Goal: Information Seeking & Learning: Find contact information

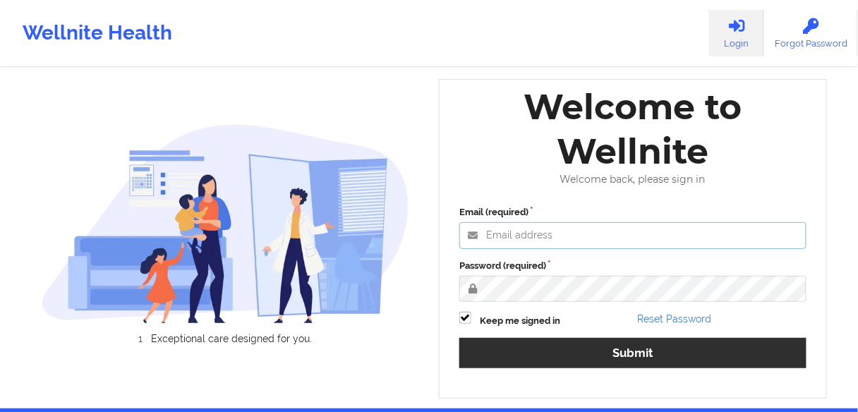
type input "[EMAIL_ADDRESS][PERSON_NAME][DOMAIN_NAME]"
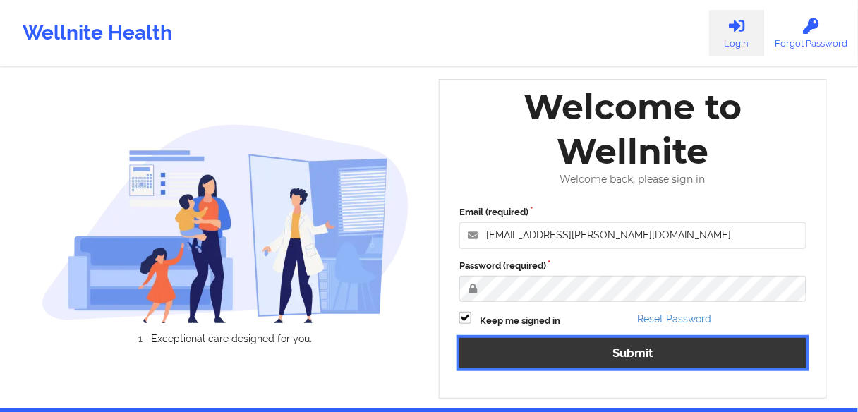
click at [548, 351] on button "Submit" at bounding box center [632, 353] width 347 height 30
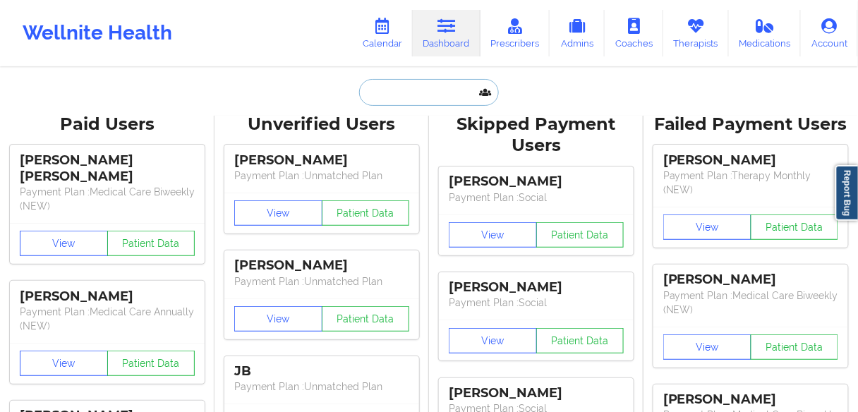
click at [430, 92] on input "text" at bounding box center [429, 92] width 140 height 27
paste input "SARAH THEIL"
type input "SARAH THEIL"
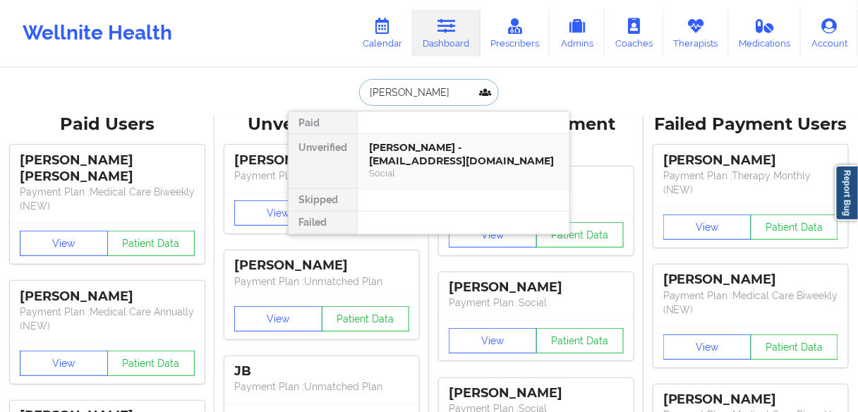
click at [390, 167] on div "Social" at bounding box center [463, 173] width 189 height 12
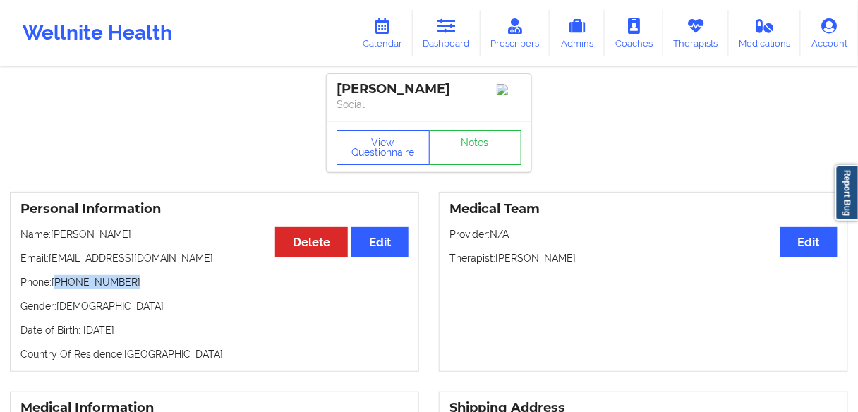
drag, startPoint x: 128, startPoint y: 282, endPoint x: 56, endPoint y: 287, distance: 71.4
click at [56, 287] on p "Phone: +1561-222-9997" at bounding box center [214, 282] width 388 height 14
copy p "1561-222-9997"
click at [119, 310] on p "Gender: female" at bounding box center [214, 306] width 388 height 14
drag, startPoint x: 121, startPoint y: 286, endPoint x: 57, endPoint y: 289, distance: 64.3
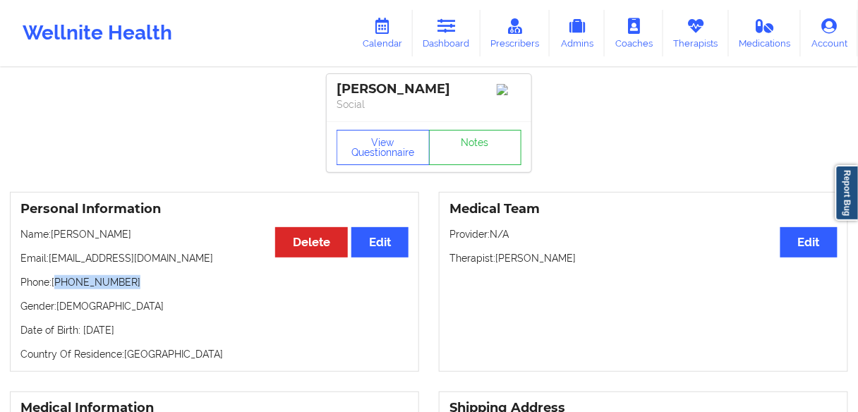
click at [57, 289] on p "Phone: +1561-222-9997" at bounding box center [214, 282] width 388 height 14
copy p "1561-222-9997"
drag, startPoint x: 595, startPoint y: 263, endPoint x: 496, endPoint y: 267, distance: 98.9
click at [496, 265] on p "Therapist: Brianna Mclaughlin" at bounding box center [644, 258] width 388 height 14
copy p "Brianna Mclaughlin"
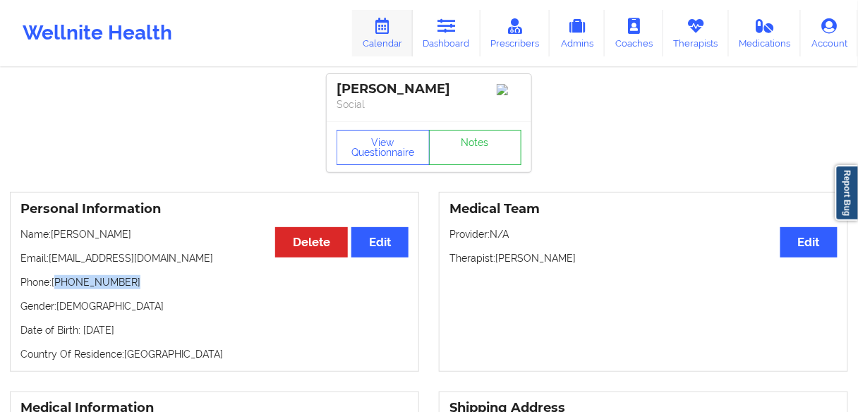
click at [392, 28] on icon at bounding box center [382, 26] width 18 height 16
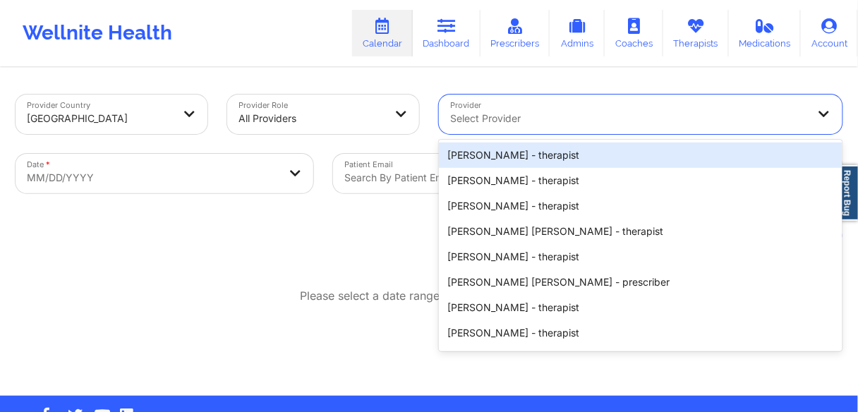
click at [474, 118] on div at bounding box center [628, 118] width 357 height 17
paste input "Brianna Mclaughlin"
type input "Brianna Mclaughlin"
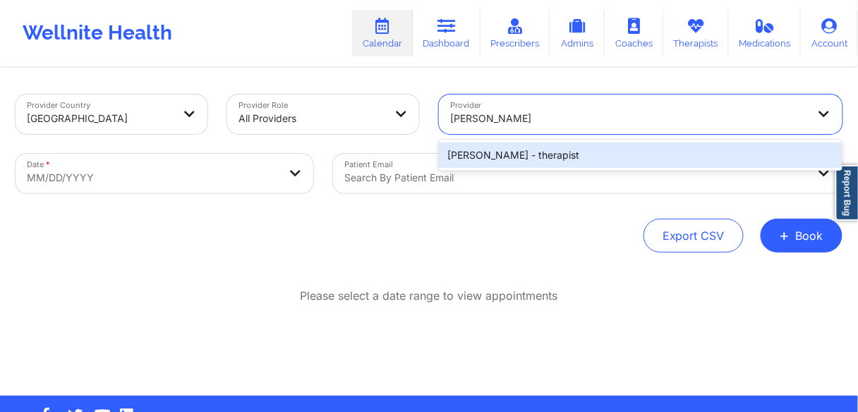
click at [477, 151] on div "Brianna Mclaughlin - therapist" at bounding box center [641, 155] width 404 height 25
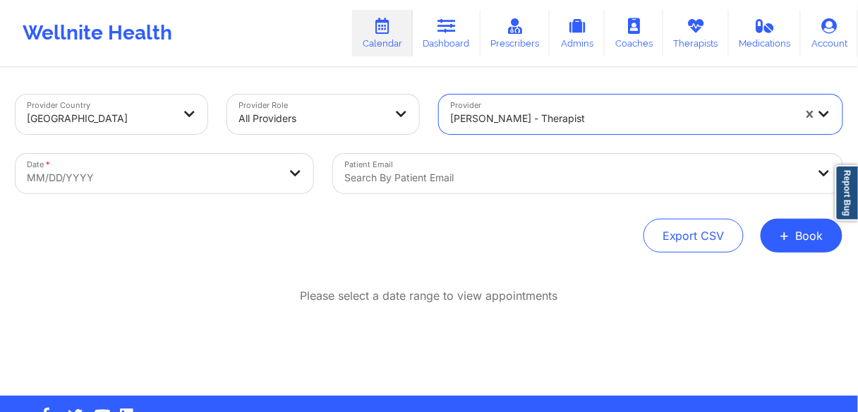
select select "2025-8"
select select "2025-9"
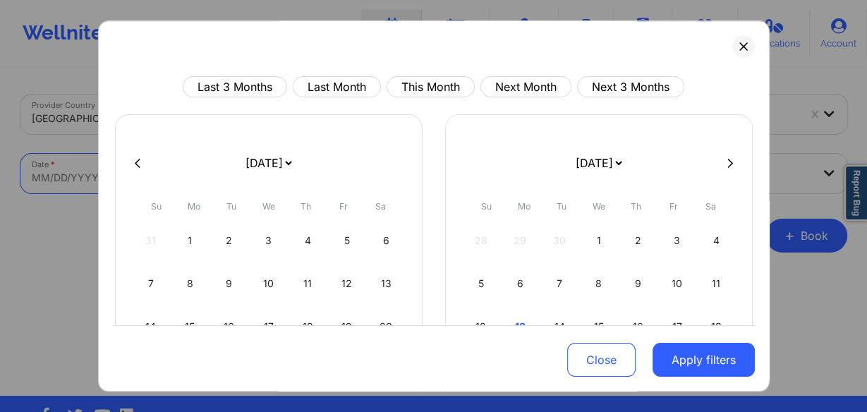
click at [97, 179] on body "Wellnite Health Calendar Dashboard Prescribers Admins Coaches Therapists Medica…" at bounding box center [433, 206] width 867 height 412
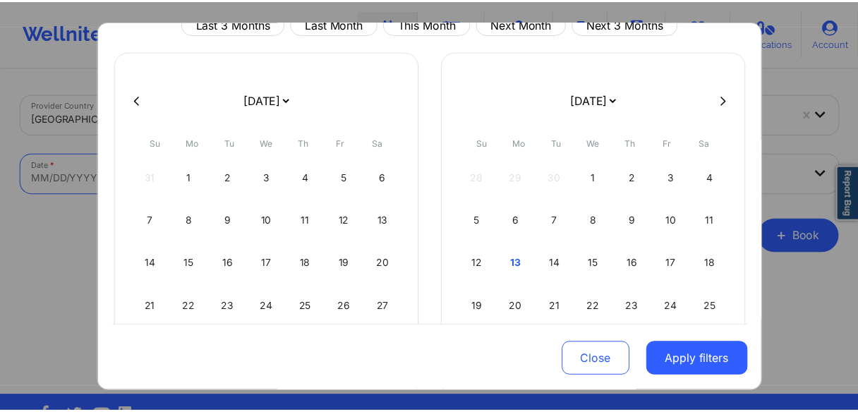
scroll to position [113, 0]
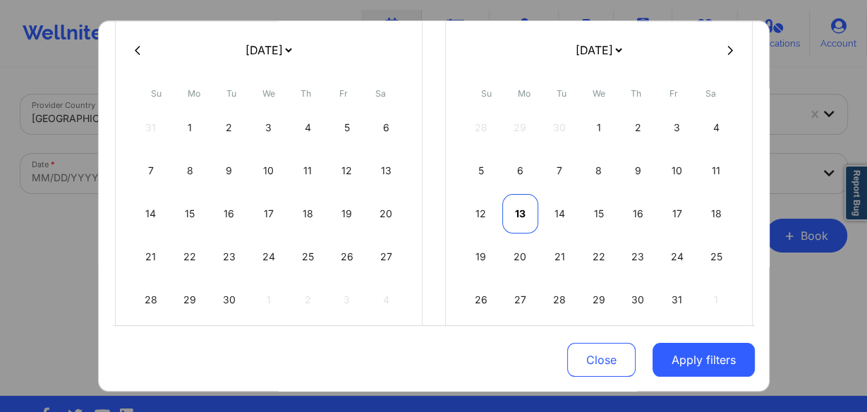
click at [513, 216] on div "13" at bounding box center [520, 214] width 36 height 40
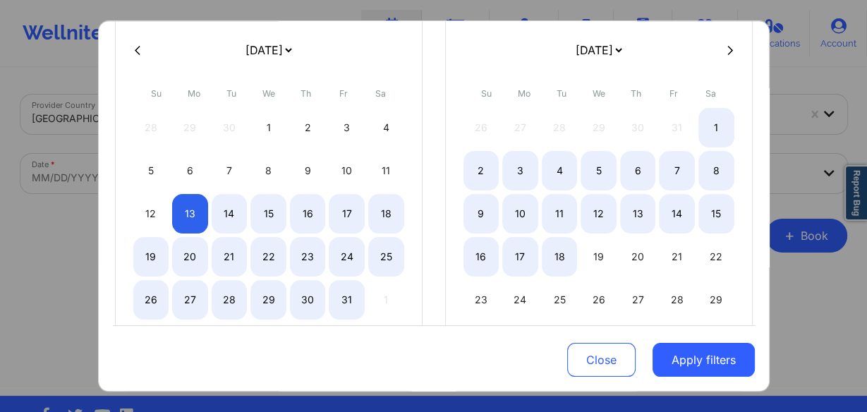
select select "2025-9"
select select "2025-10"
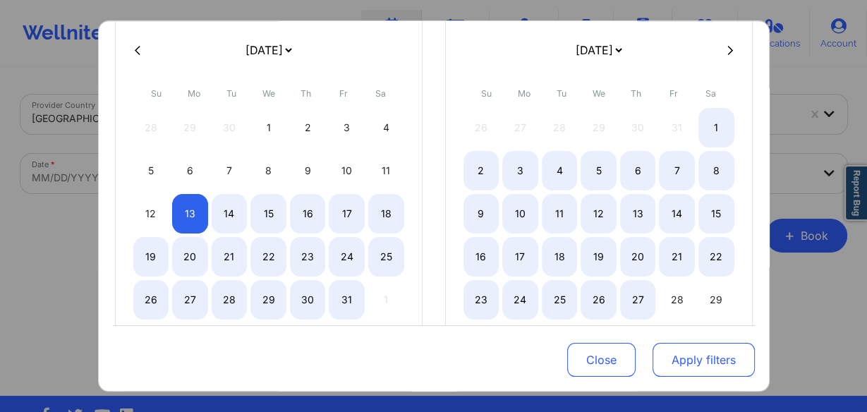
click at [682, 357] on button "Apply filters" at bounding box center [704, 360] width 102 height 34
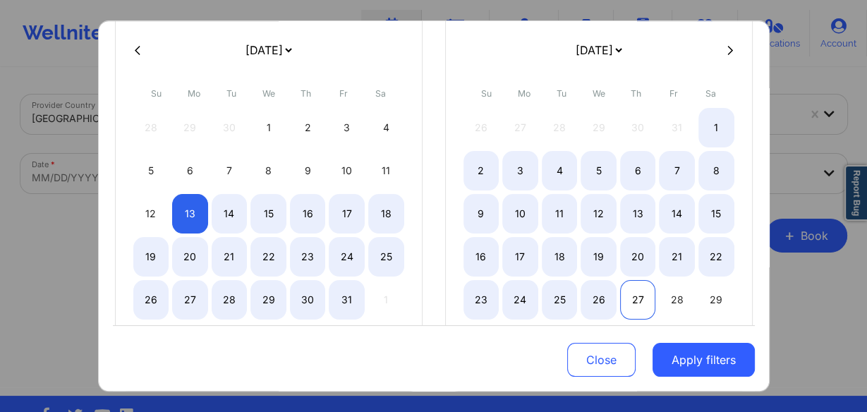
select select "2025-9"
select select "2025-10"
click at [642, 303] on div "27" at bounding box center [638, 300] width 36 height 40
select select "2025-9"
select select "2025-10"
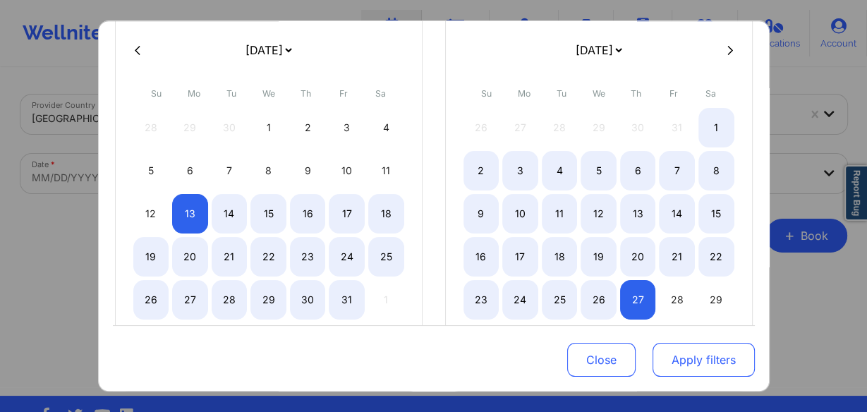
click at [677, 366] on button "Apply filters" at bounding box center [704, 360] width 102 height 34
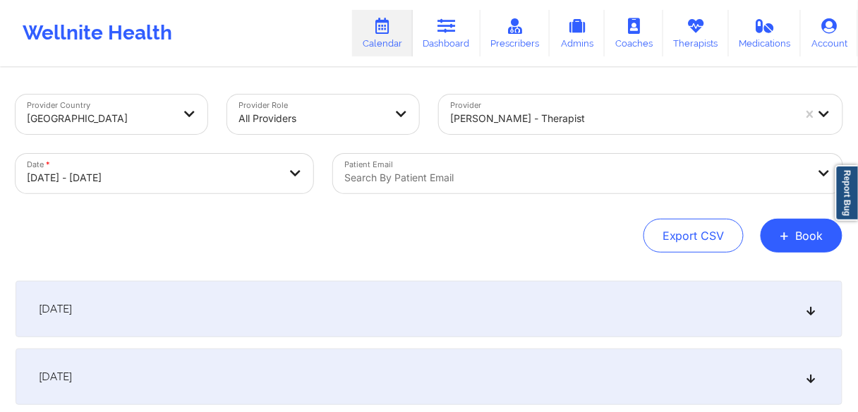
click at [80, 318] on div "[DATE]" at bounding box center [429, 309] width 827 height 56
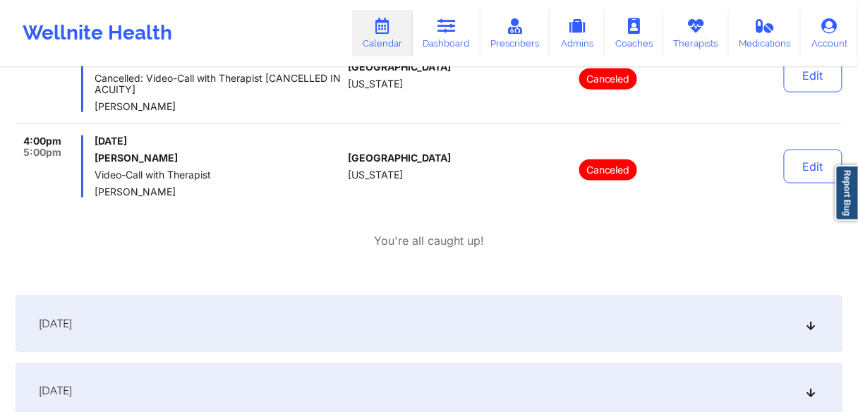
scroll to position [1750, 0]
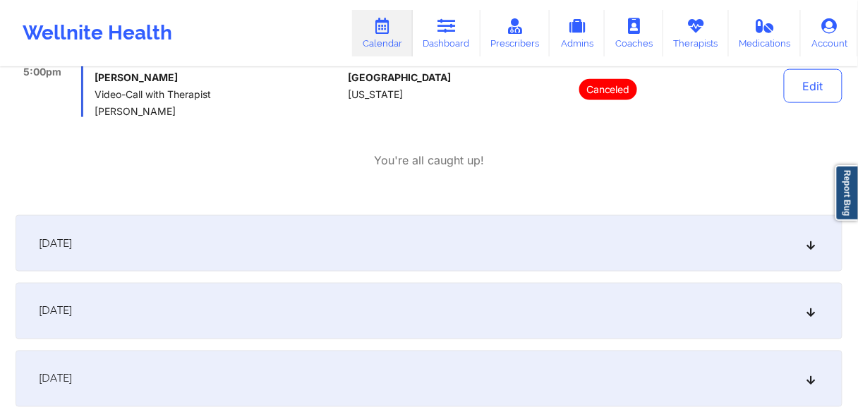
click at [107, 250] on div "[DATE]" at bounding box center [429, 243] width 827 height 56
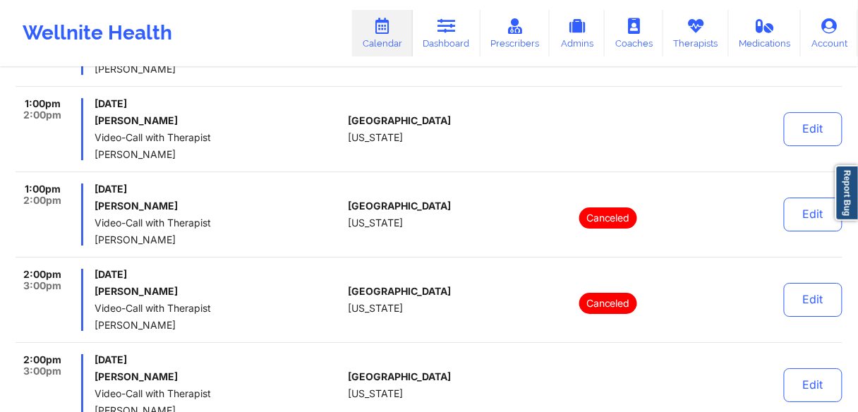
scroll to position [2484, 0]
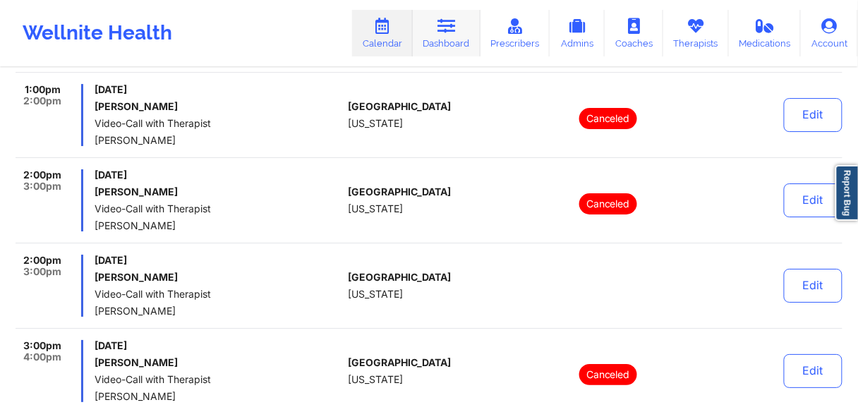
drag, startPoint x: 454, startPoint y: 42, endPoint x: 441, endPoint y: 56, distance: 20.0
click at [454, 42] on link "Dashboard" at bounding box center [447, 33] width 68 height 47
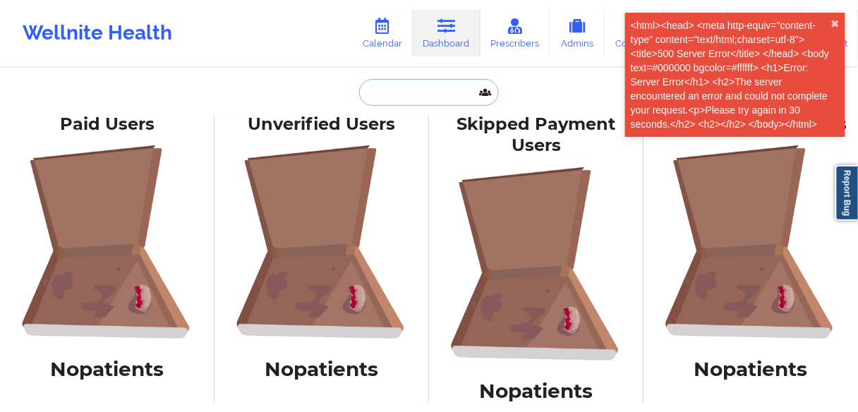
click at [399, 92] on input "text" at bounding box center [429, 92] width 140 height 27
paste input "[PERSON_NAME]"
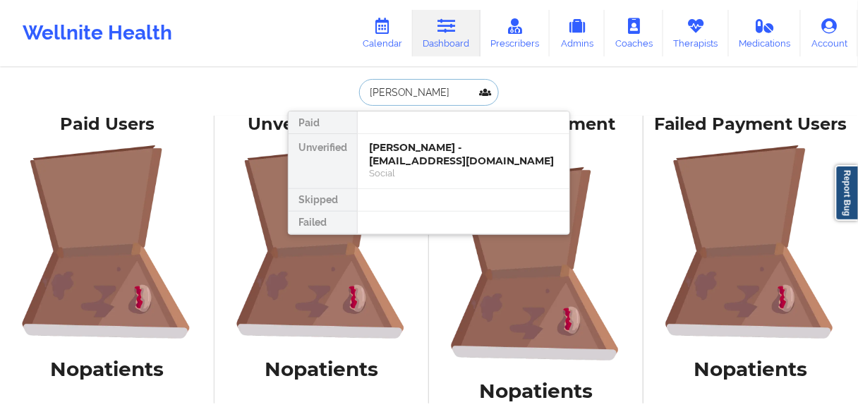
drag, startPoint x: 415, startPoint y: 90, endPoint x: 367, endPoint y: 90, distance: 48.0
click at [367, 90] on input "[PERSON_NAME]" at bounding box center [429, 92] width 140 height 27
type input "PRIMUS"
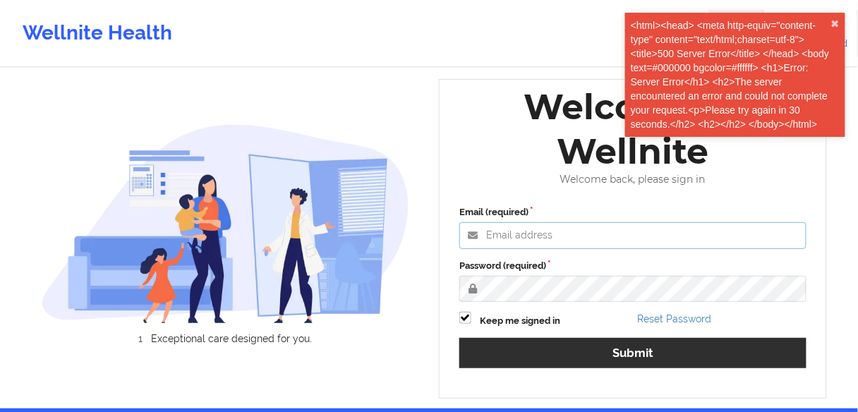
type input "[EMAIL_ADDRESS][PERSON_NAME][DOMAIN_NAME]"
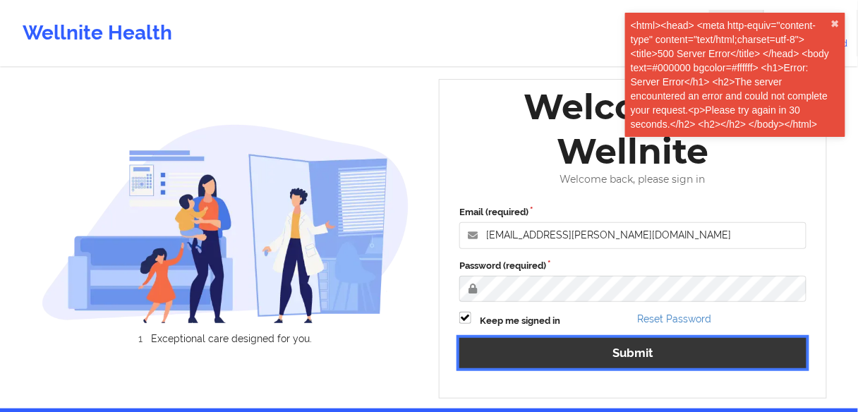
click at [539, 354] on button "Submit" at bounding box center [632, 353] width 347 height 30
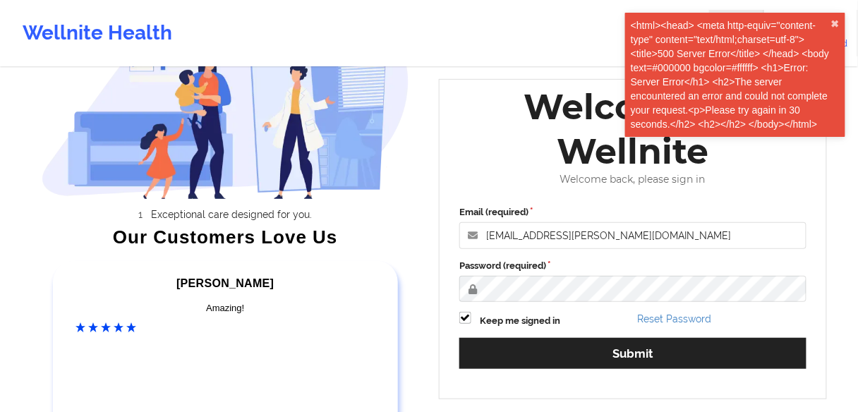
scroll to position [169, 0]
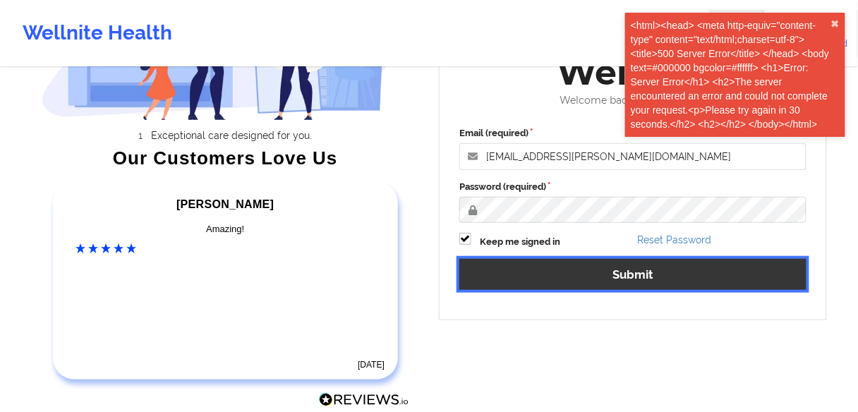
click at [579, 266] on button "Submit" at bounding box center [632, 274] width 347 height 30
click at [581, 278] on button "Submit" at bounding box center [632, 274] width 347 height 30
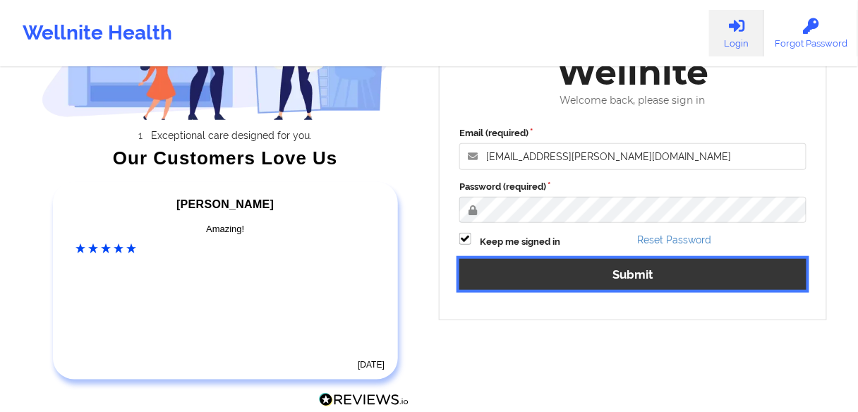
click at [597, 279] on button "Submit" at bounding box center [632, 274] width 347 height 30
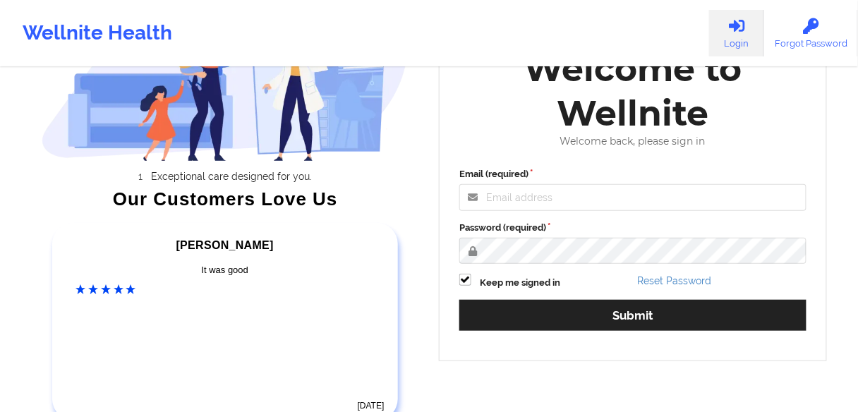
scroll to position [169, 0]
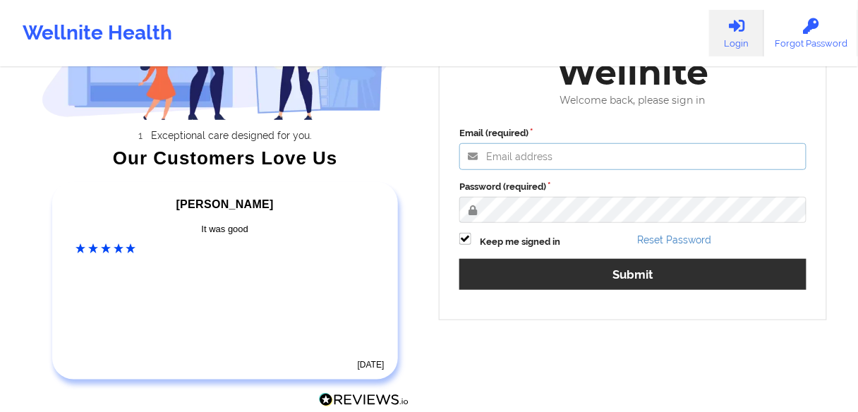
type input "[EMAIL_ADDRESS][PERSON_NAME][DOMAIN_NAME]"
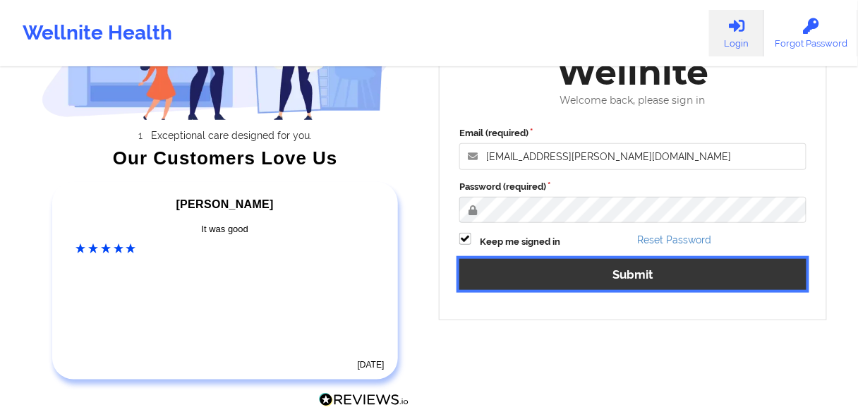
click at [544, 283] on button "Submit" at bounding box center [632, 274] width 347 height 30
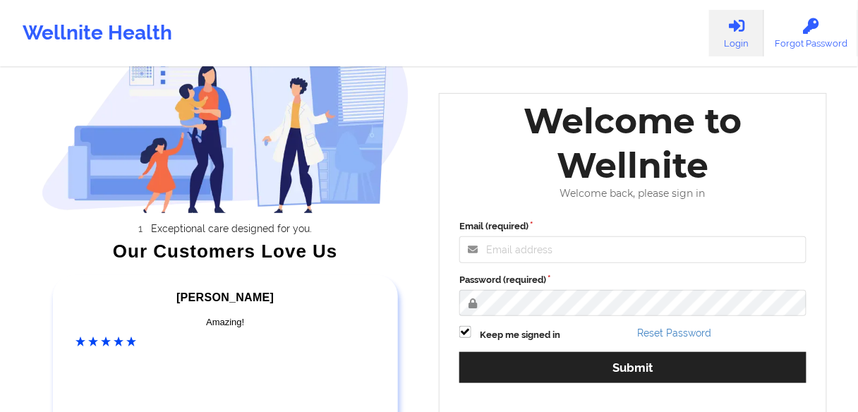
scroll to position [169, 0]
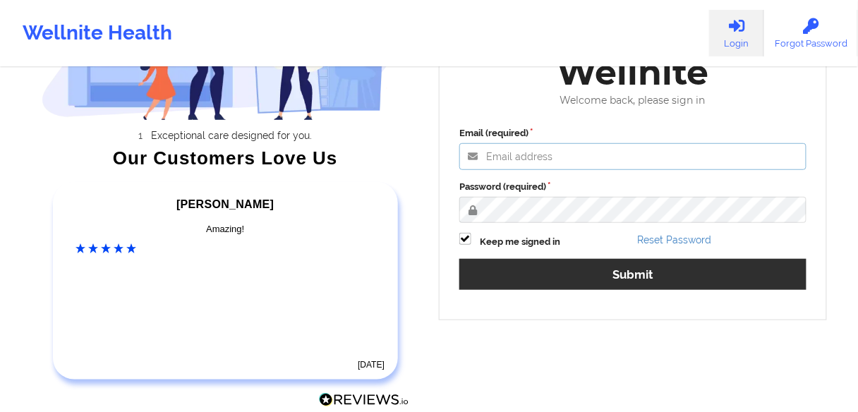
type input "[EMAIL_ADDRESS][PERSON_NAME][DOMAIN_NAME]"
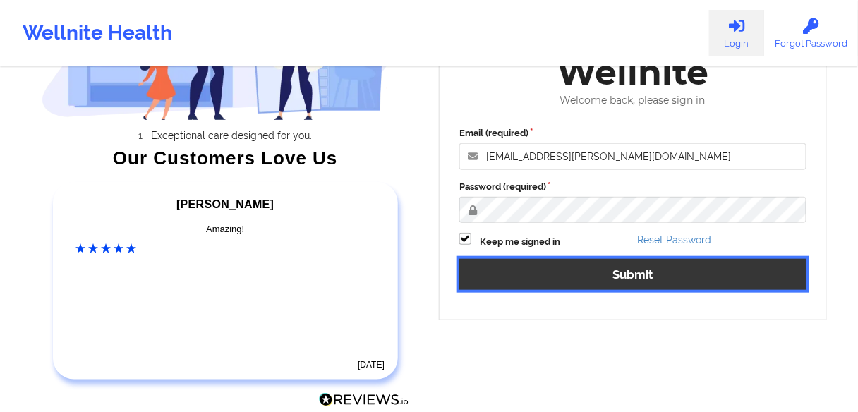
click at [571, 277] on button "Submit" at bounding box center [632, 274] width 347 height 30
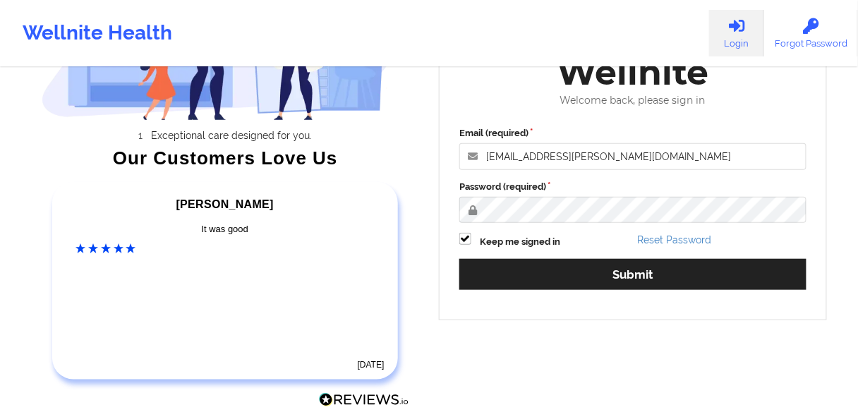
click at [455, 326] on div "Welcome to Wellnite Welcome back, please sign in Email (required) [EMAIL_ADDRES…" at bounding box center [633, 159] width 408 height 339
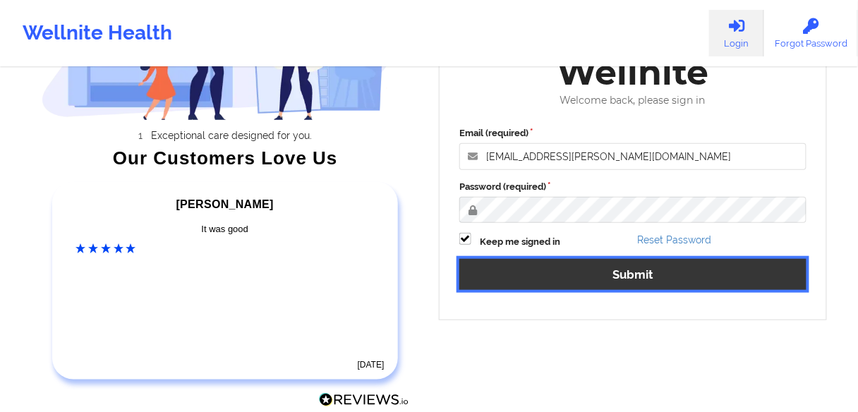
click at [527, 276] on button "Submit" at bounding box center [632, 274] width 347 height 30
click at [538, 276] on button "Submit" at bounding box center [632, 274] width 347 height 30
click at [589, 277] on button "Submit" at bounding box center [632, 274] width 347 height 30
click at [632, 277] on button "Submit" at bounding box center [632, 274] width 347 height 30
click at [529, 272] on button "Submit" at bounding box center [632, 274] width 347 height 30
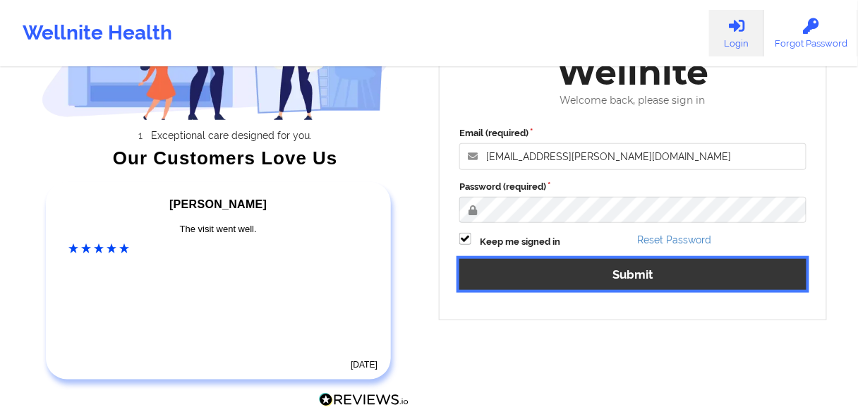
click at [644, 287] on button "Submit" at bounding box center [632, 274] width 347 height 30
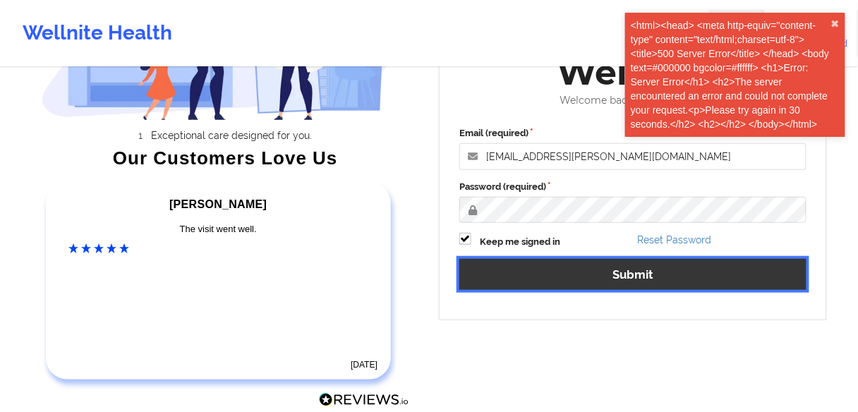
drag, startPoint x: 559, startPoint y: 283, endPoint x: 572, endPoint y: 278, distance: 14.3
click at [559, 283] on button "Submit" at bounding box center [632, 274] width 347 height 30
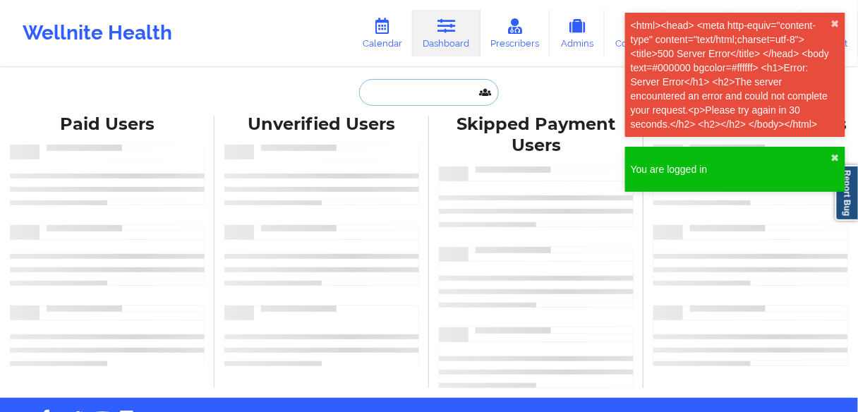
click at [409, 80] on input "text" at bounding box center [429, 92] width 140 height 27
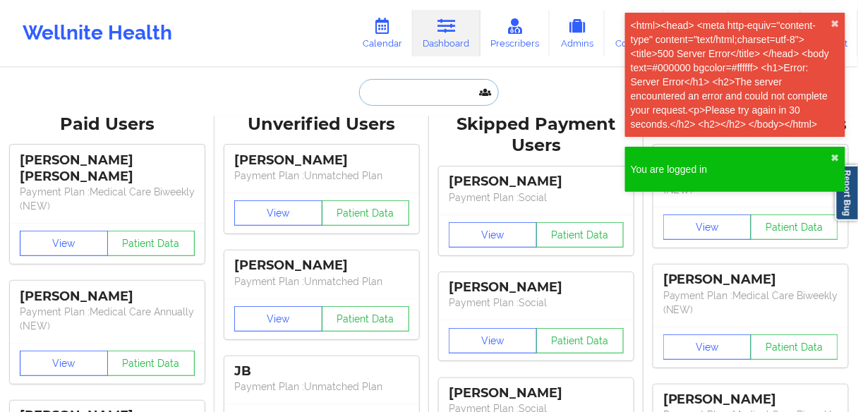
click at [378, 89] on input "text" at bounding box center [429, 92] width 140 height 27
paste input "[PERSON_NAME]"
type input "[PERSON_NAME]"
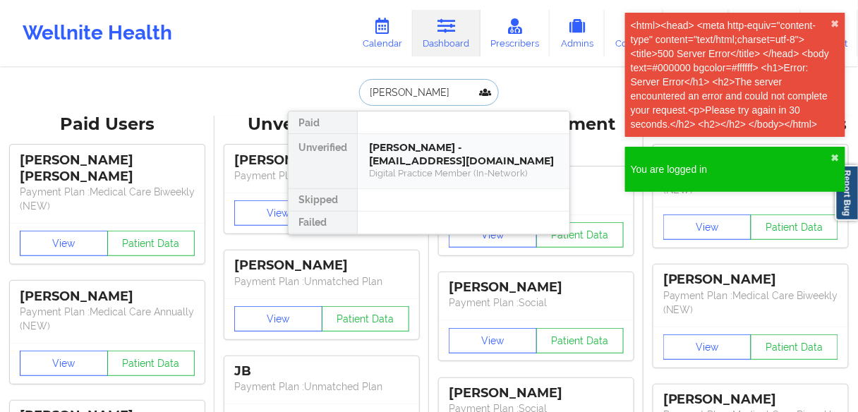
click at [399, 162] on div "[PERSON_NAME] - [EMAIL_ADDRESS][DOMAIN_NAME]" at bounding box center [463, 154] width 189 height 26
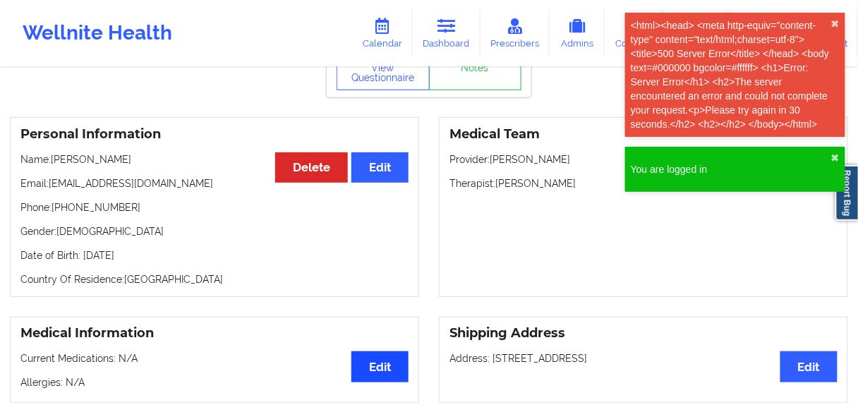
scroll to position [113, 0]
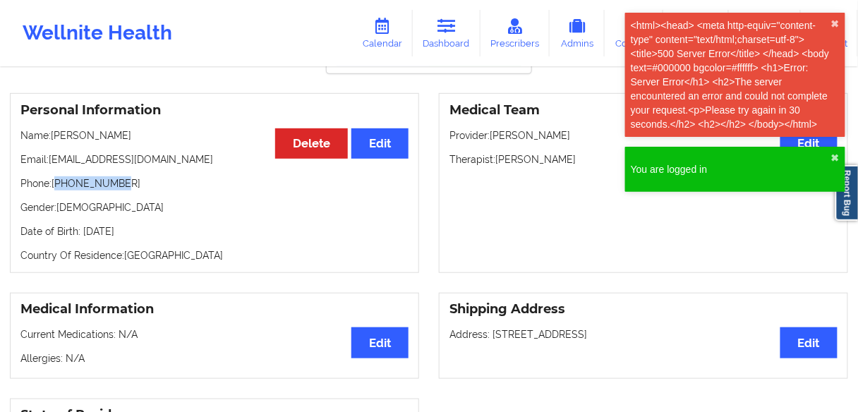
drag, startPoint x: 124, startPoint y: 182, endPoint x: 57, endPoint y: 184, distance: 67.1
click at [57, 184] on p "Phone: [PHONE_NUMBER]" at bounding box center [214, 183] width 388 height 14
copy p "17272727551"
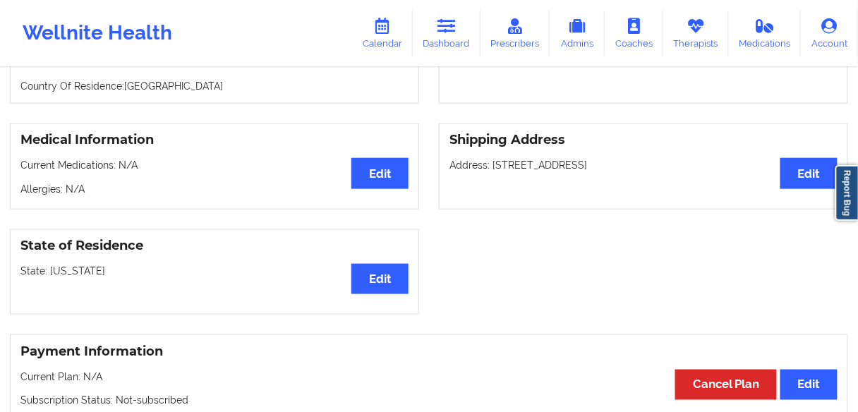
scroll to position [56, 0]
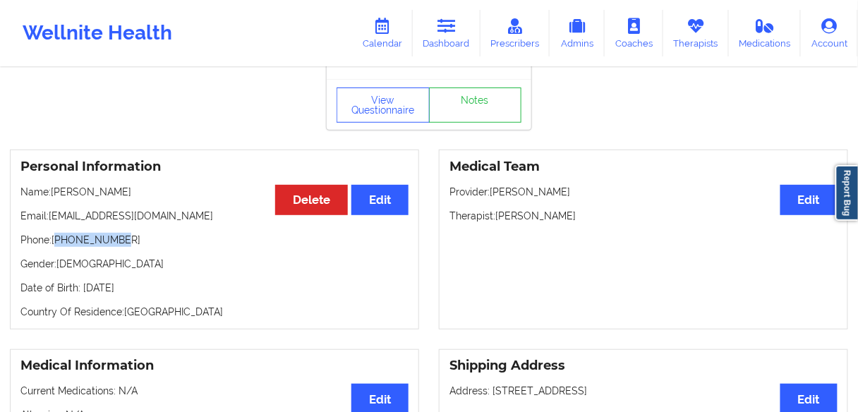
drag, startPoint x: 610, startPoint y: 216, endPoint x: 499, endPoint y: 214, distance: 110.8
click at [499, 214] on p "Therapist: [PERSON_NAME]" at bounding box center [644, 216] width 388 height 14
copy p "[PERSON_NAME]"
click at [401, 36] on link "Calendar" at bounding box center [382, 33] width 61 height 47
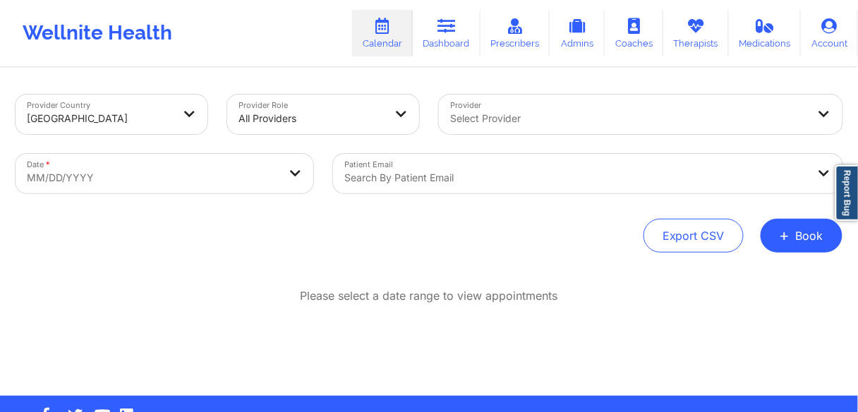
click at [475, 113] on div at bounding box center [628, 118] width 357 height 17
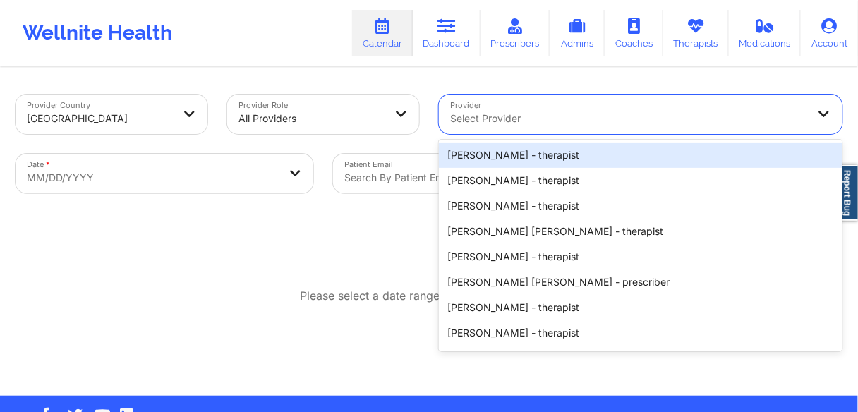
paste input "[PERSON_NAME]"
type input "[PERSON_NAME]"
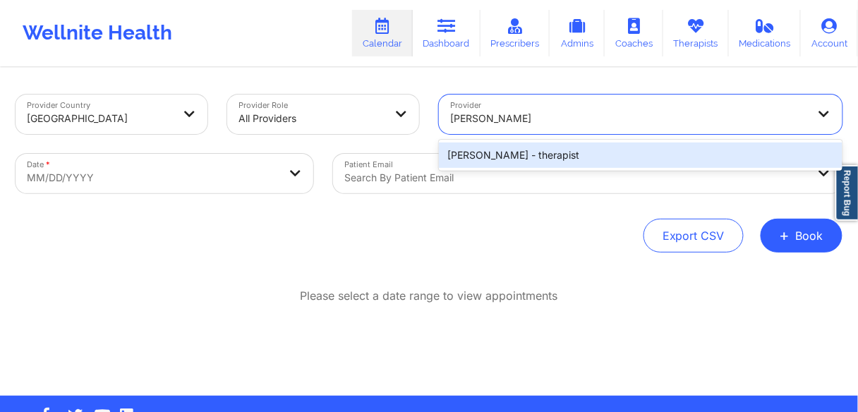
click at [504, 157] on div "[PERSON_NAME] - therapist" at bounding box center [641, 155] width 404 height 25
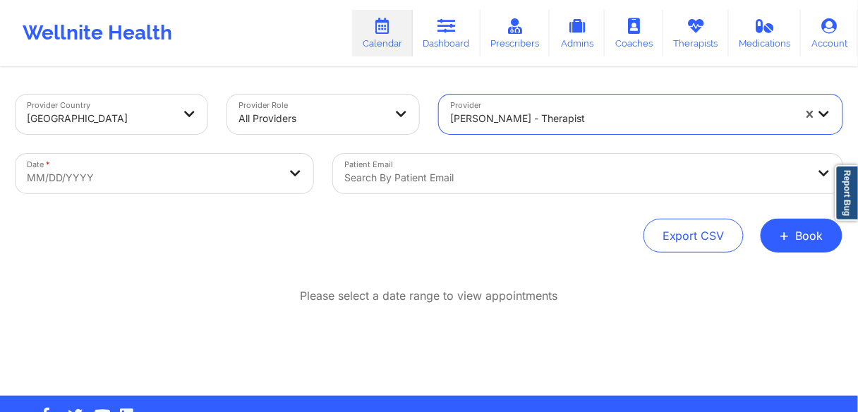
select select "2025-8"
select select "2025-9"
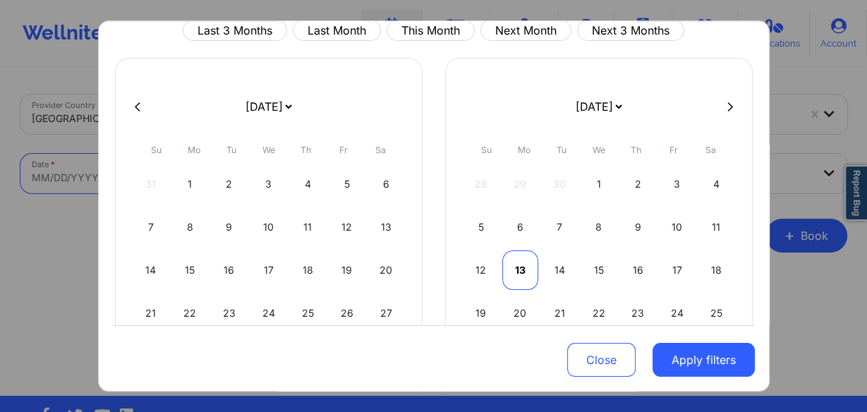
click at [516, 273] on div "13" at bounding box center [520, 271] width 36 height 40
select select "2025-9"
select select "2025-10"
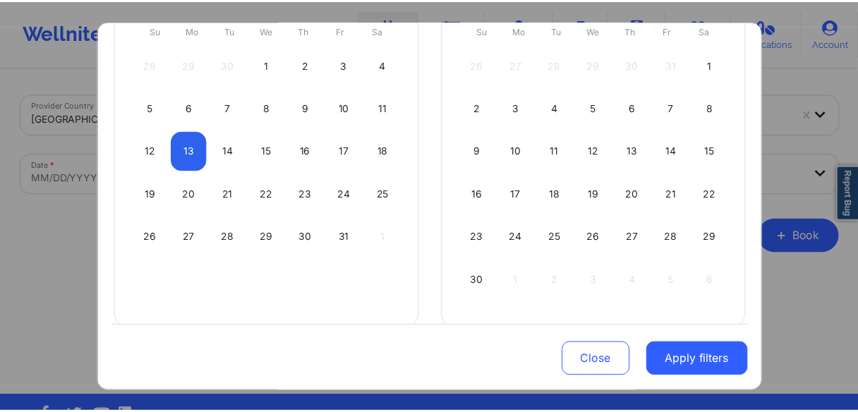
scroll to position [192, 0]
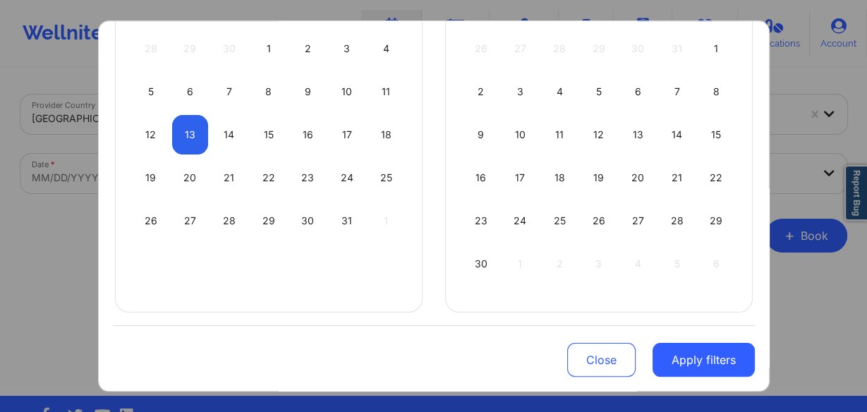
select select "2025-9"
select select "2025-10"
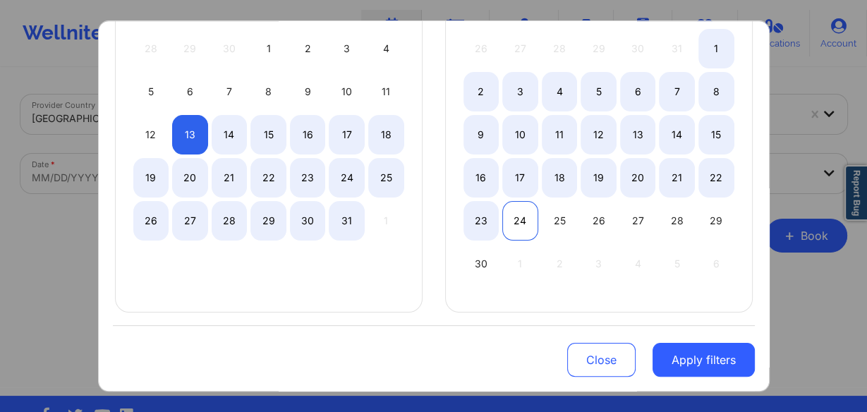
select select "2025-9"
select select "2025-10"
select select "2025-9"
select select "2025-10"
click at [482, 217] on div "23" at bounding box center [482, 221] width 36 height 40
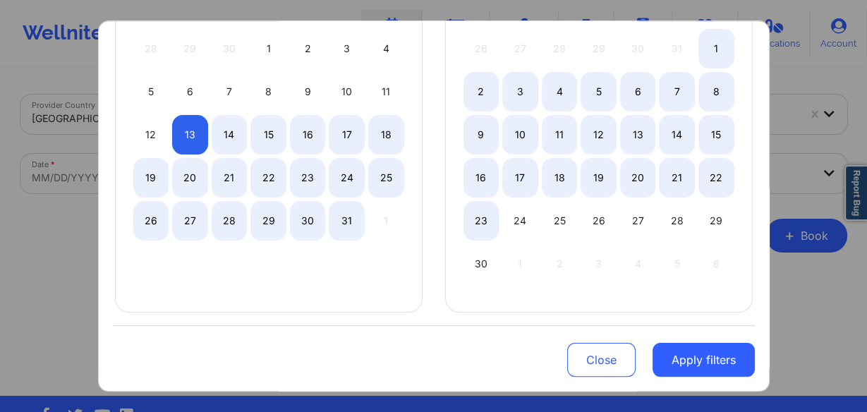
select select "2025-9"
select select "2025-10"
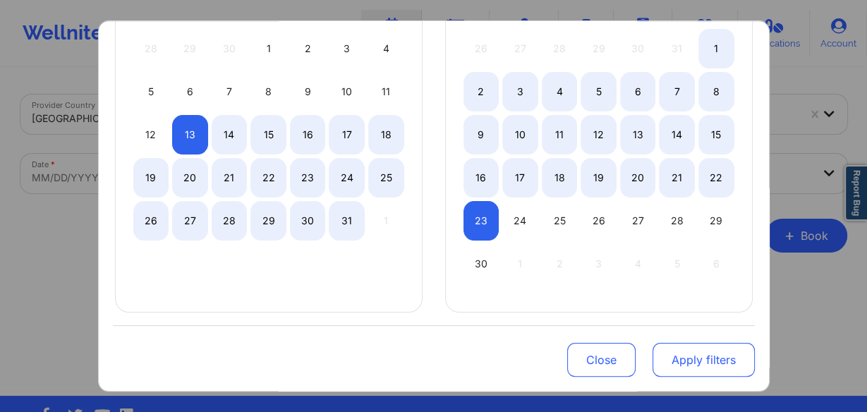
click at [688, 352] on button "Apply filters" at bounding box center [704, 360] width 102 height 34
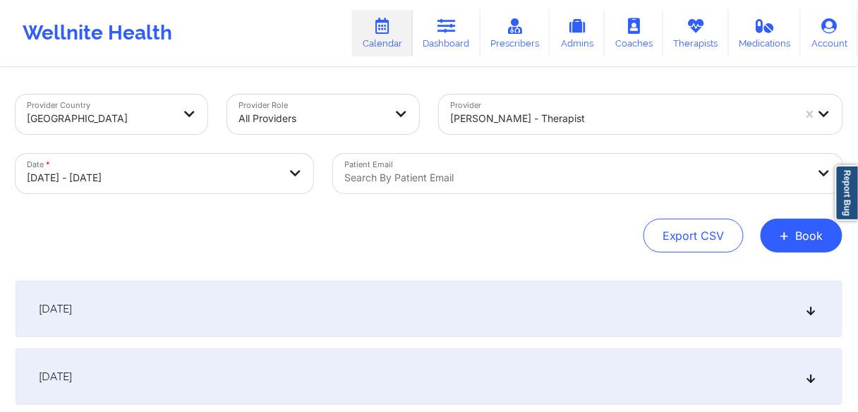
drag, startPoint x: 178, startPoint y: 315, endPoint x: 204, endPoint y: 325, distance: 28.2
click at [177, 315] on div "[DATE]" at bounding box center [429, 309] width 827 height 56
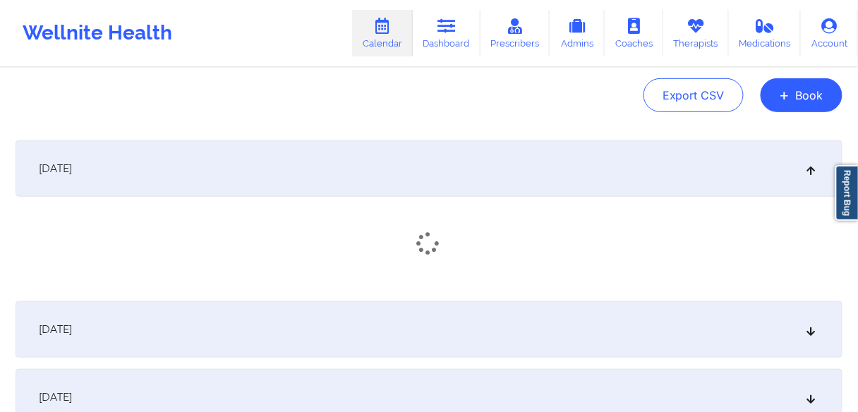
scroll to position [226, 0]
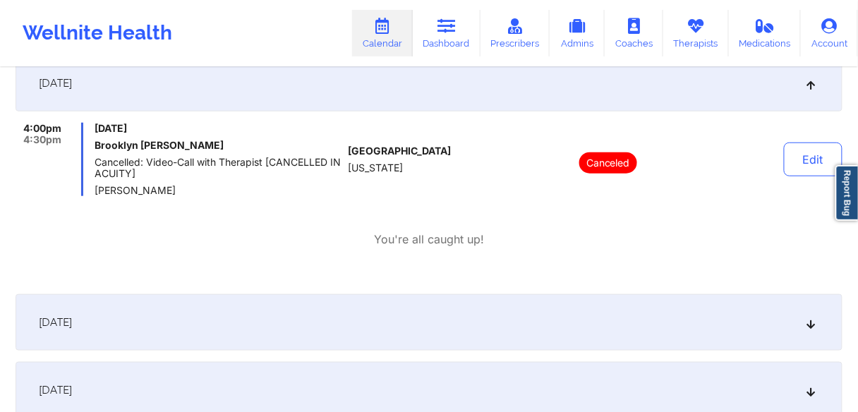
click at [72, 326] on span "[DATE]" at bounding box center [55, 322] width 33 height 14
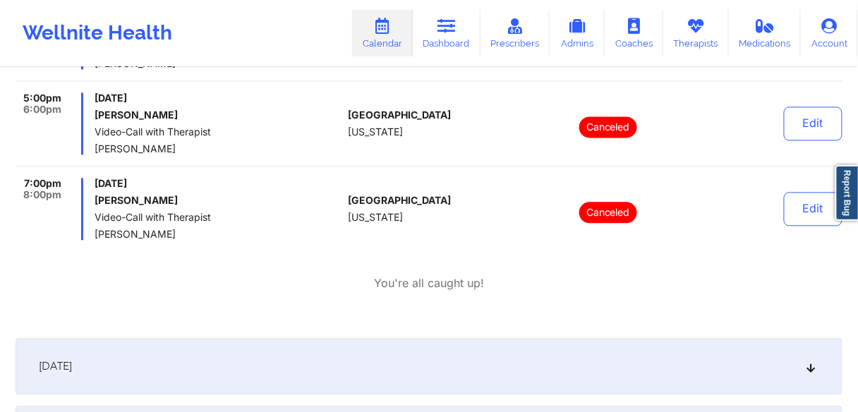
scroll to position [734, 0]
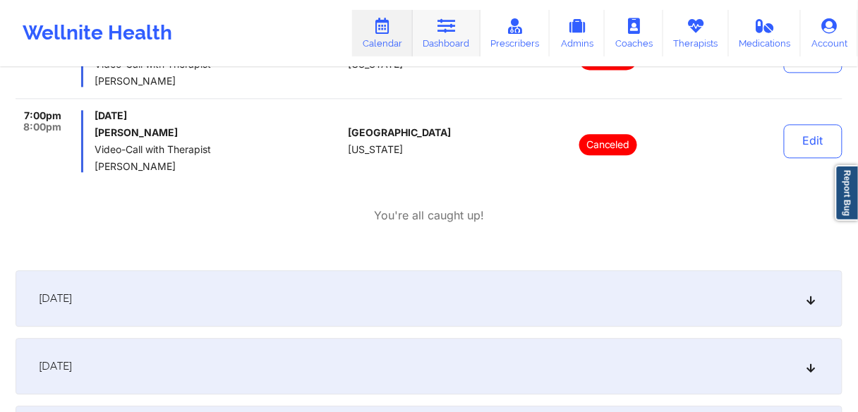
click at [452, 50] on link "Dashboard" at bounding box center [447, 33] width 68 height 47
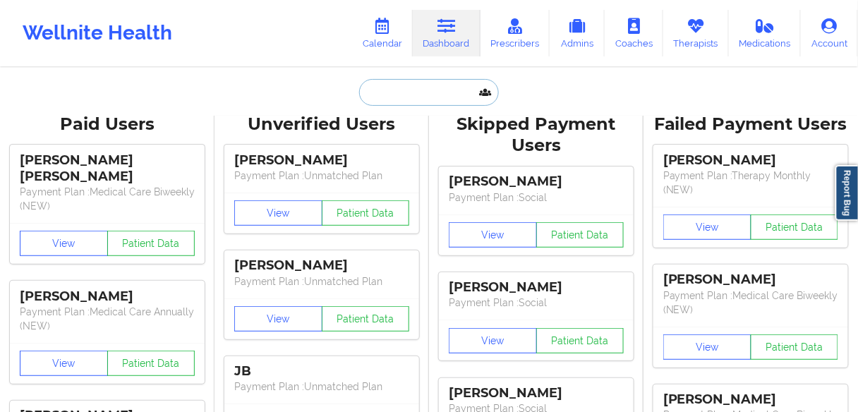
click at [405, 91] on input "text" at bounding box center [429, 92] width 140 height 27
paste input "[PERSON_NAME]"
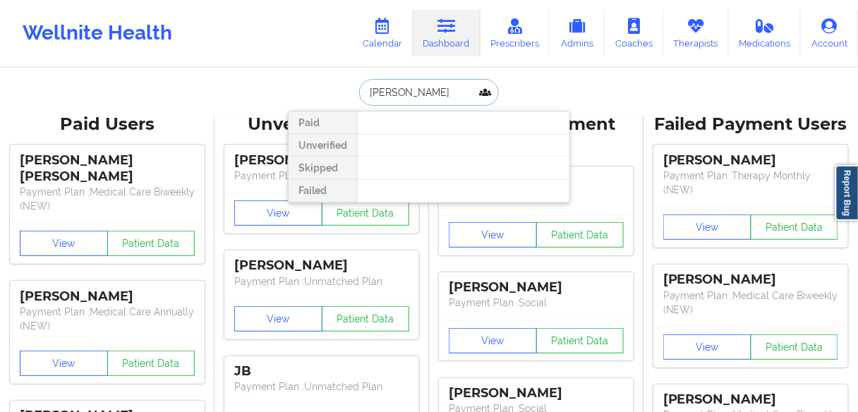
drag, startPoint x: 400, startPoint y: 89, endPoint x: 524, endPoint y: 88, distance: 124.2
click at [524, 88] on div "[PERSON_NAME] Unverified Skipped Failed" at bounding box center [429, 92] width 282 height 27
type input "CAYLA"
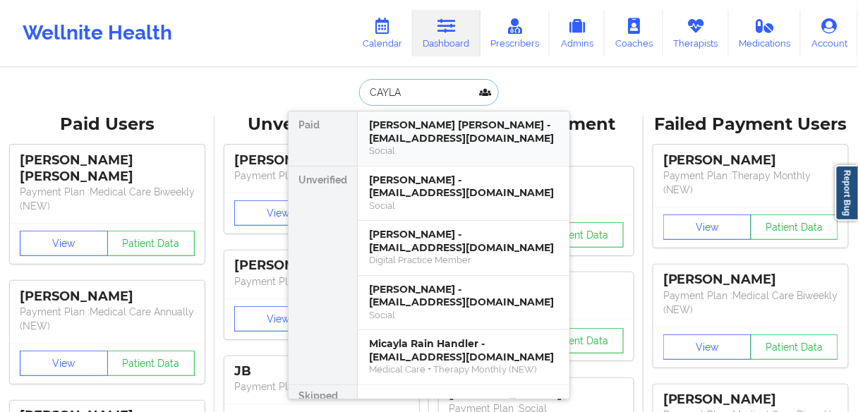
click at [404, 138] on div "[PERSON_NAME] [PERSON_NAME] - [EMAIL_ADDRESS][DOMAIN_NAME]" at bounding box center [463, 132] width 189 height 26
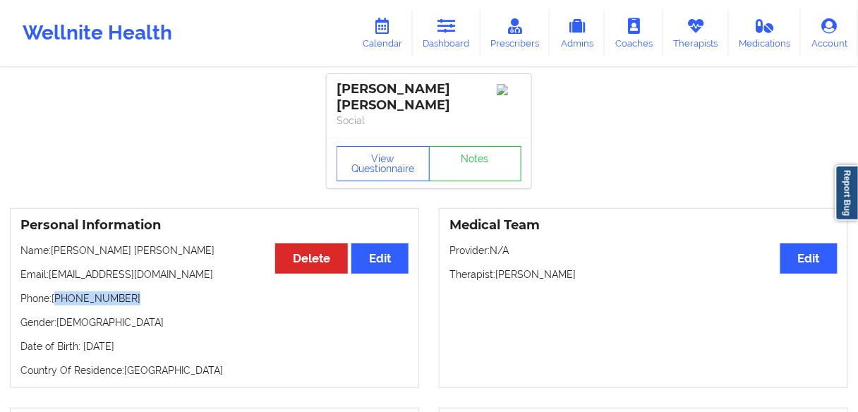
drag, startPoint x: 129, startPoint y: 284, endPoint x: 59, endPoint y: 282, distance: 70.6
click at [59, 291] on p "Phone: [PHONE_NUMBER]" at bounding box center [214, 298] width 388 height 14
copy p "[PHONE_NUMBER]"
drag, startPoint x: 570, startPoint y: 265, endPoint x: 497, endPoint y: 259, distance: 72.9
click at [497, 267] on p "Therapist: [PERSON_NAME]" at bounding box center [644, 274] width 388 height 14
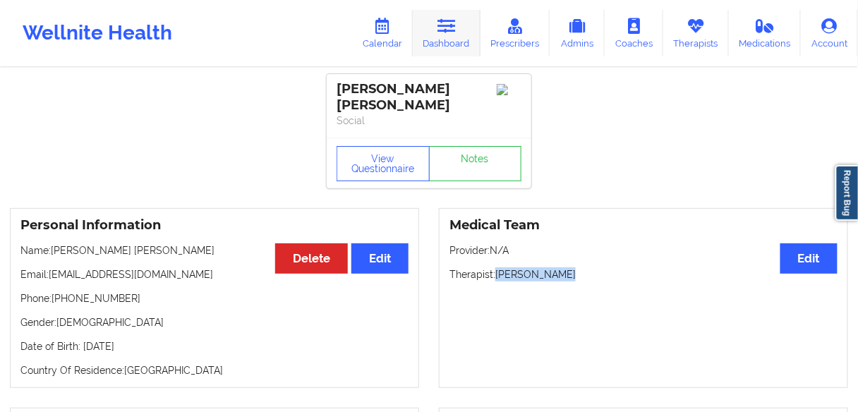
copy p "[PERSON_NAME]"
click at [402, 37] on link "Calendar" at bounding box center [382, 33] width 61 height 47
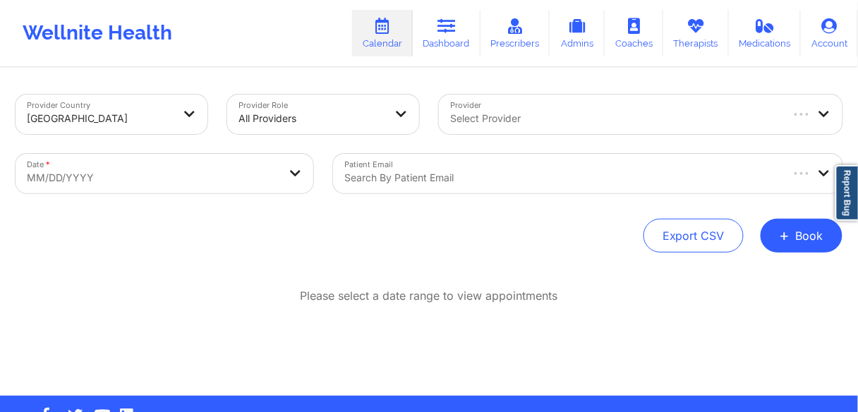
click at [527, 114] on div at bounding box center [614, 118] width 329 height 17
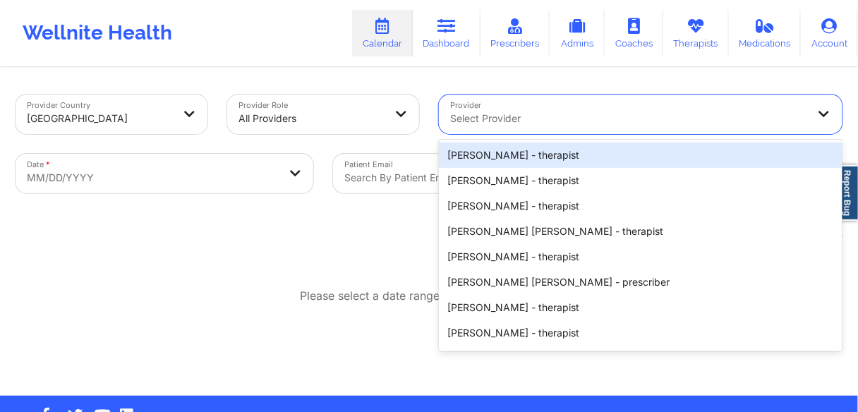
paste input "[PERSON_NAME]"
type input "[PERSON_NAME]"
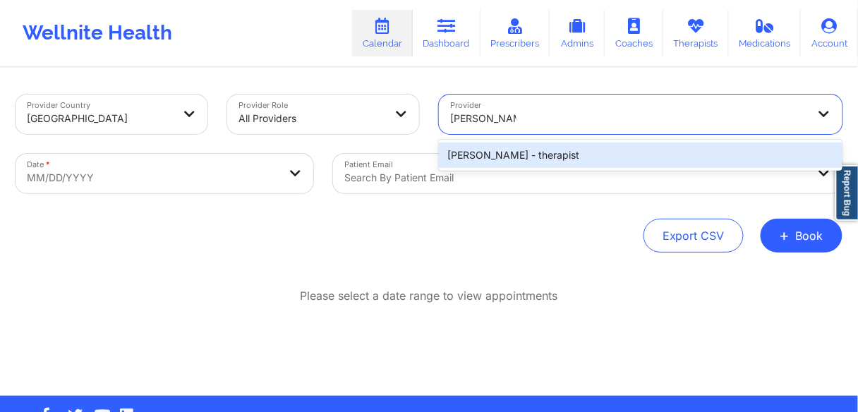
drag, startPoint x: 513, startPoint y: 152, endPoint x: 433, endPoint y: 152, distance: 80.4
click at [506, 152] on div "[PERSON_NAME] - therapist" at bounding box center [641, 155] width 404 height 25
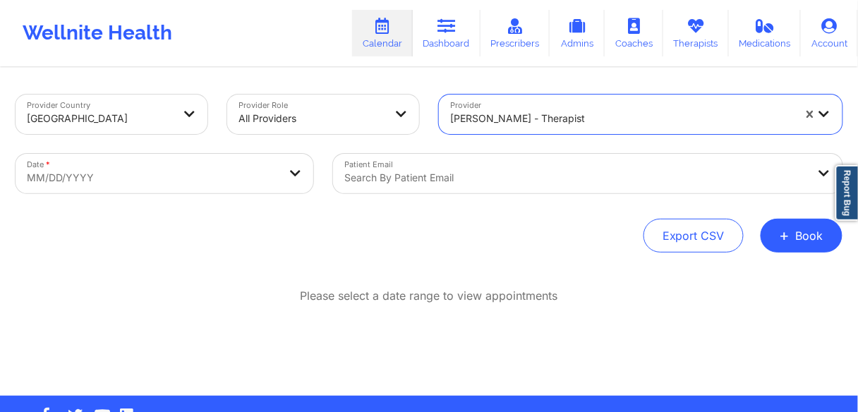
click at [159, 177] on body "Wellnite Health Calendar Dashboard Prescribers Admins Coaches Therapists Medica…" at bounding box center [429, 206] width 858 height 412
select select "2025-8"
select select "2025-9"
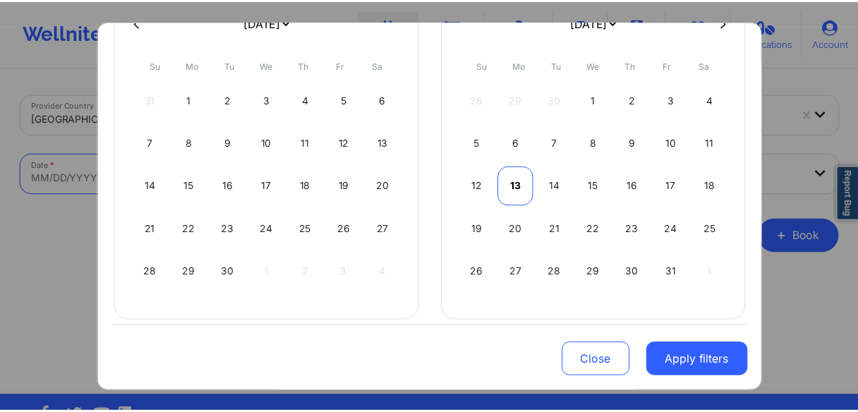
scroll to position [150, 0]
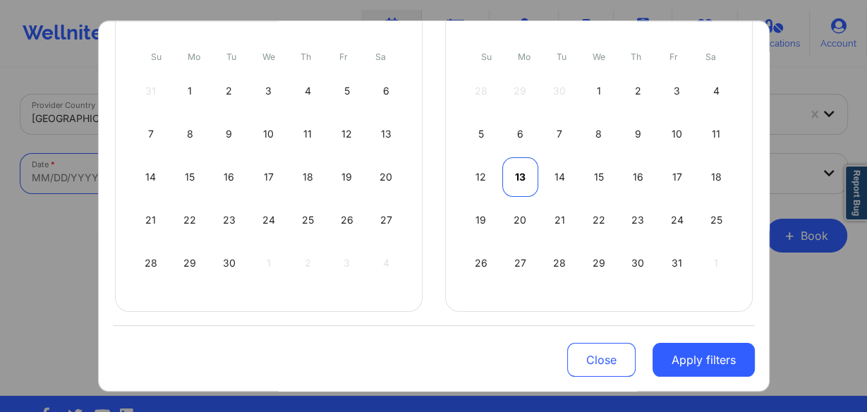
click at [516, 172] on div "13" at bounding box center [520, 177] width 36 height 40
select select "2025-9"
select select "2025-10"
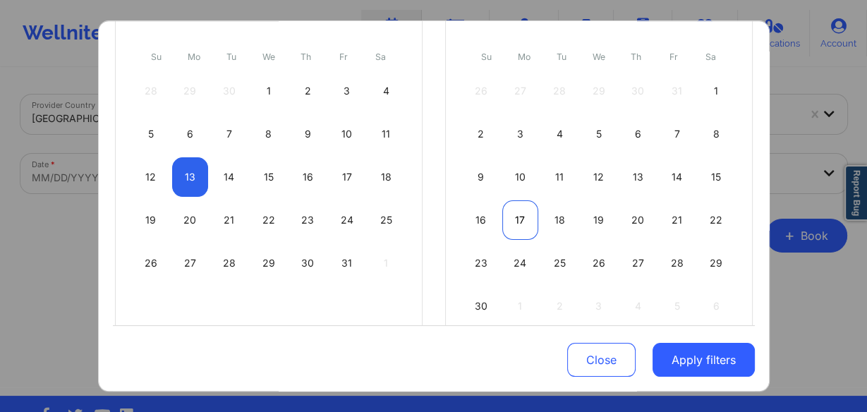
select select "2025-9"
select select "2025-10"
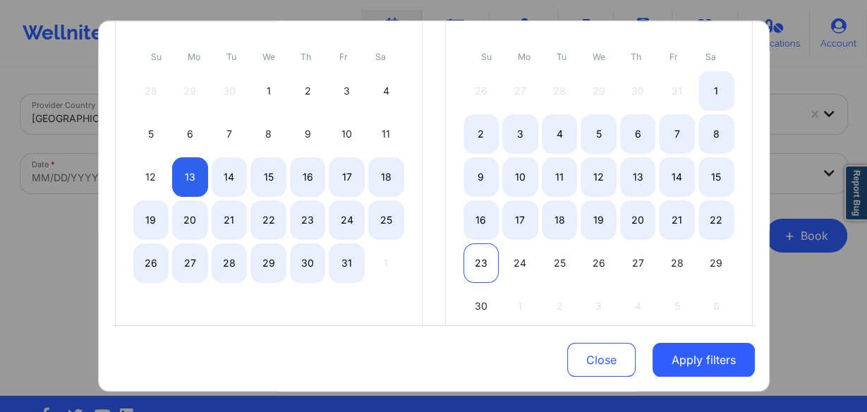
select select "2025-9"
select select "2025-10"
click at [478, 251] on div "23" at bounding box center [482, 263] width 36 height 40
select select "2025-9"
select select "2025-10"
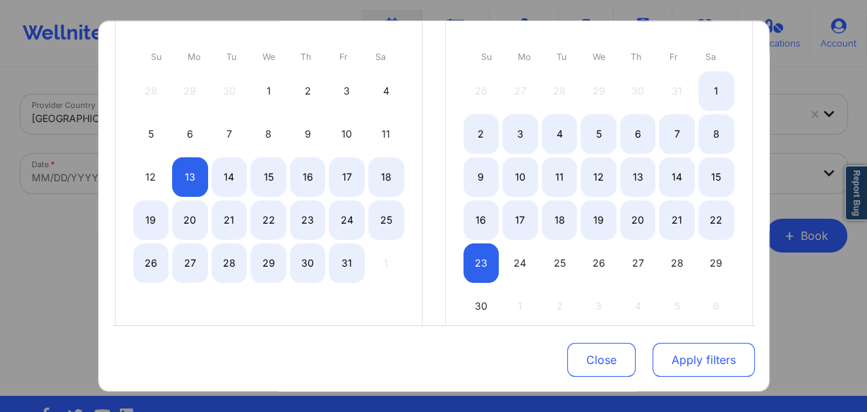
click at [713, 351] on button "Apply filters" at bounding box center [704, 360] width 102 height 34
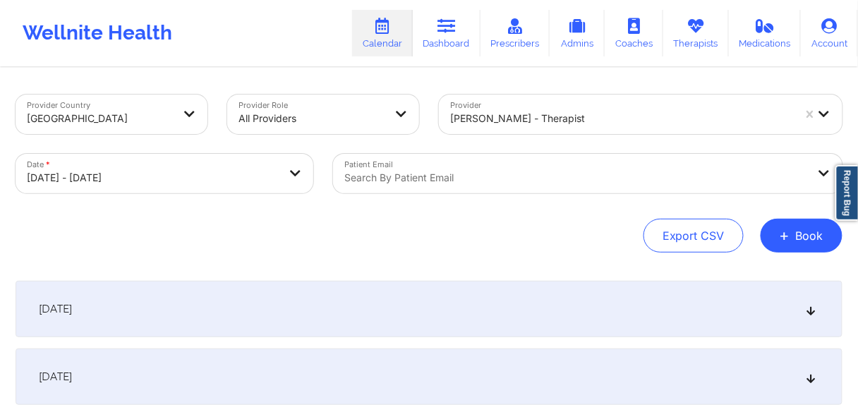
click at [131, 315] on div "[DATE]" at bounding box center [429, 309] width 827 height 56
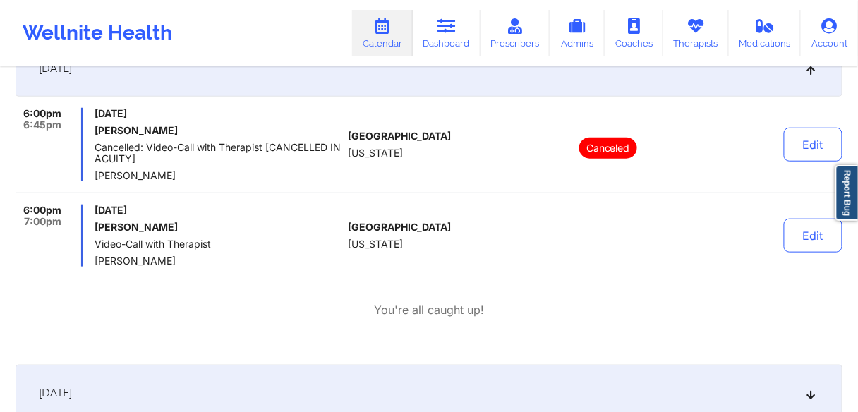
scroll to position [339, 0]
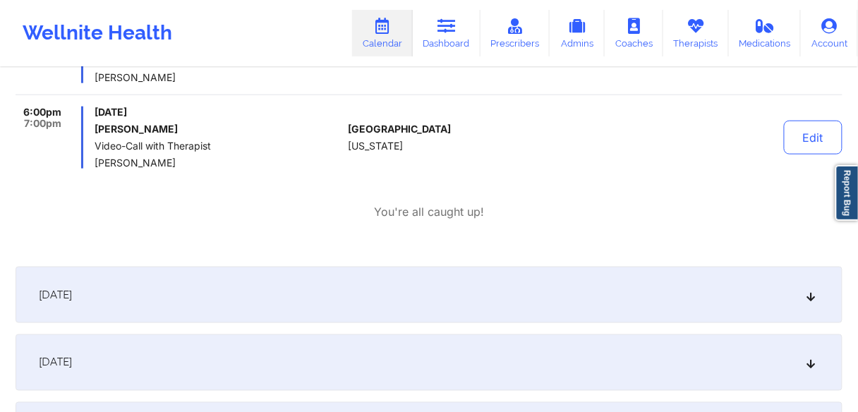
click at [196, 301] on div "[DATE]" at bounding box center [429, 295] width 827 height 56
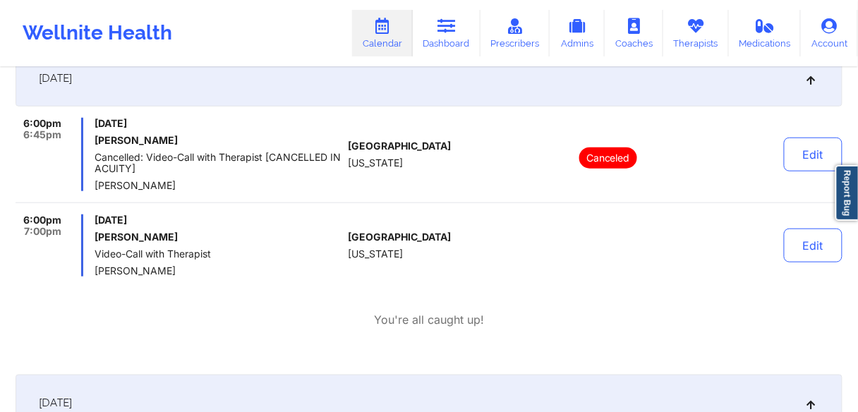
scroll to position [226, 0]
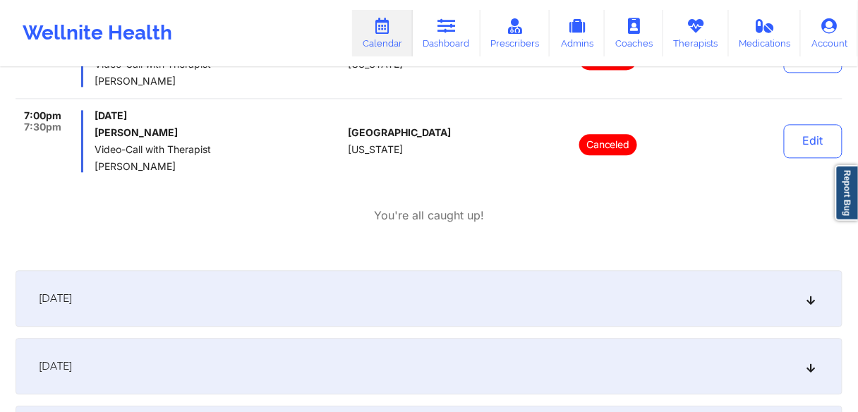
click at [196, 298] on div "[DATE]" at bounding box center [429, 298] width 827 height 56
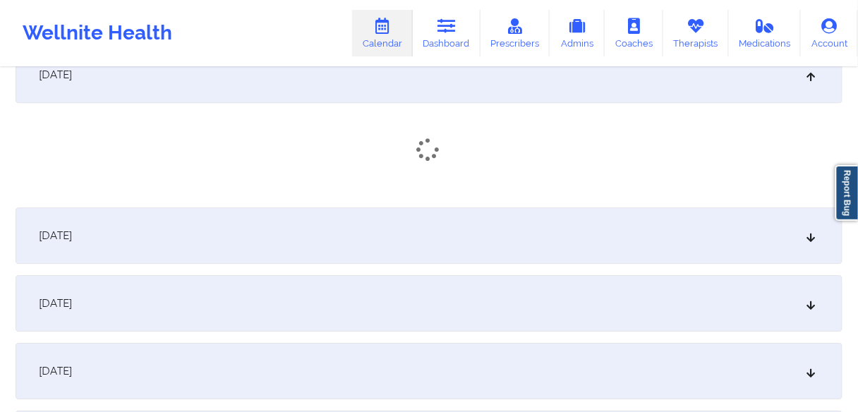
scroll to position [960, 0]
click at [277, 243] on div "[DATE]" at bounding box center [429, 238] width 827 height 56
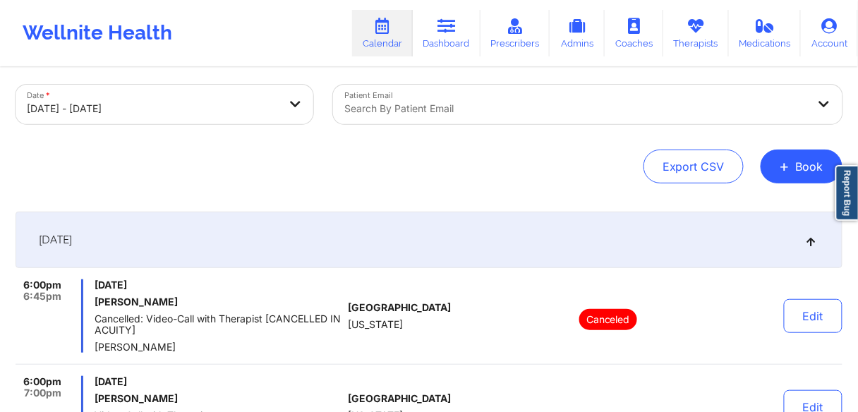
scroll to position [0, 0]
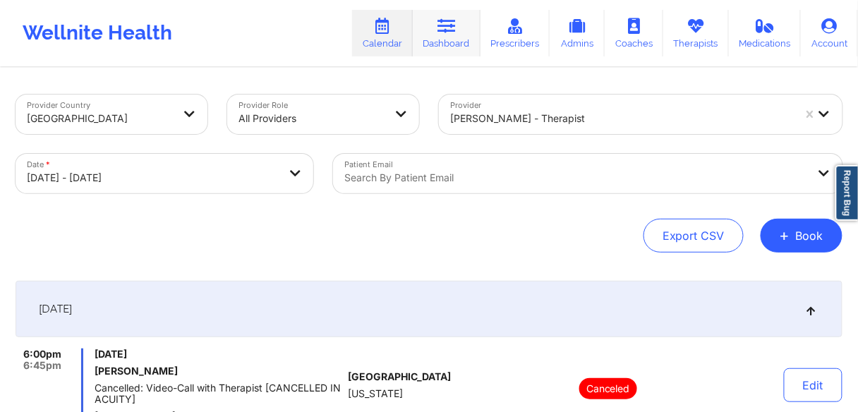
click at [452, 35] on link "Dashboard" at bounding box center [447, 33] width 68 height 47
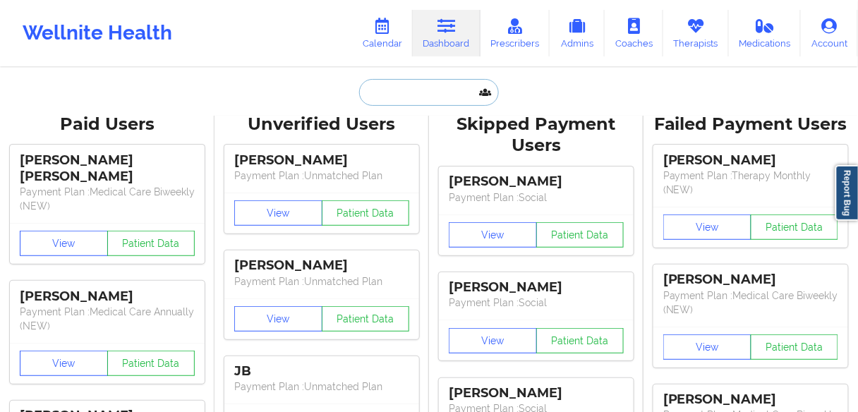
click at [404, 97] on input "text" at bounding box center [429, 92] width 140 height 27
paste input "[PERSON_NAME]"
type input "[PERSON_NAME]"
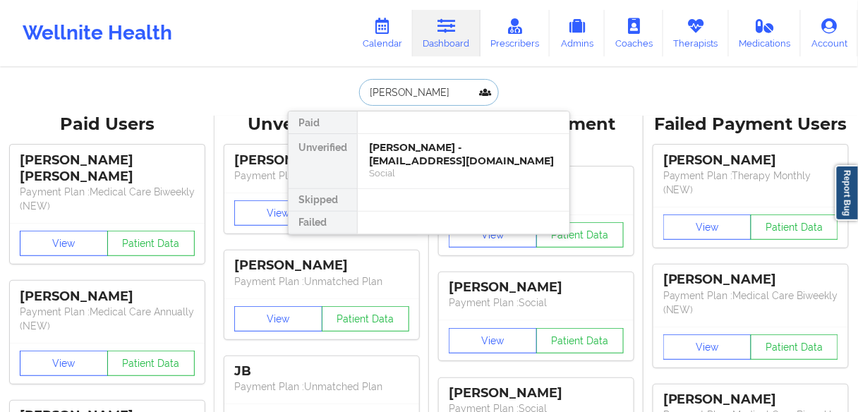
click at [413, 141] on div "[PERSON_NAME] - [EMAIL_ADDRESS][DOMAIN_NAME]" at bounding box center [463, 154] width 189 height 26
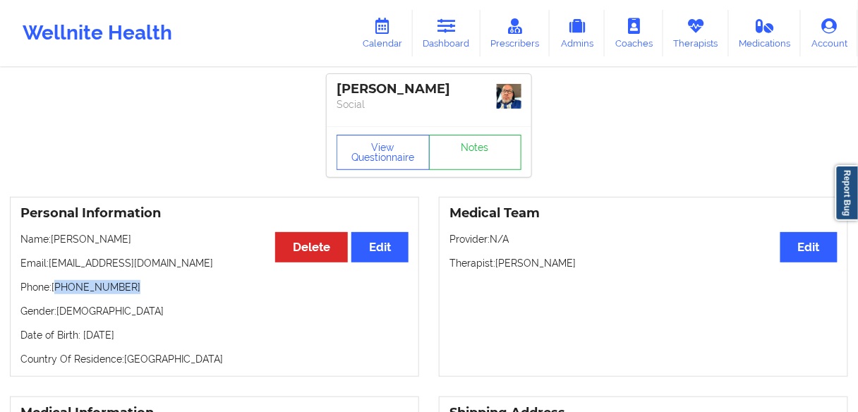
drag, startPoint x: 138, startPoint y: 287, endPoint x: 59, endPoint y: 283, distance: 79.9
click at [59, 283] on p "Phone: [PHONE_NUMBER]" at bounding box center [214, 287] width 388 height 14
copy p "[PHONE_NUMBER]"
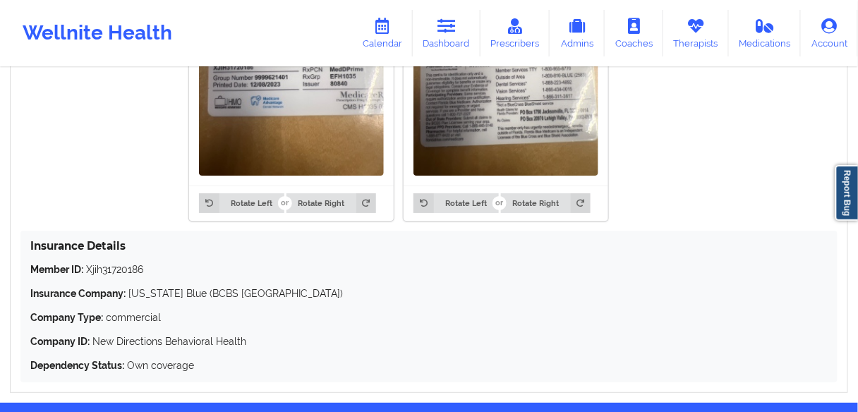
scroll to position [1284, 0]
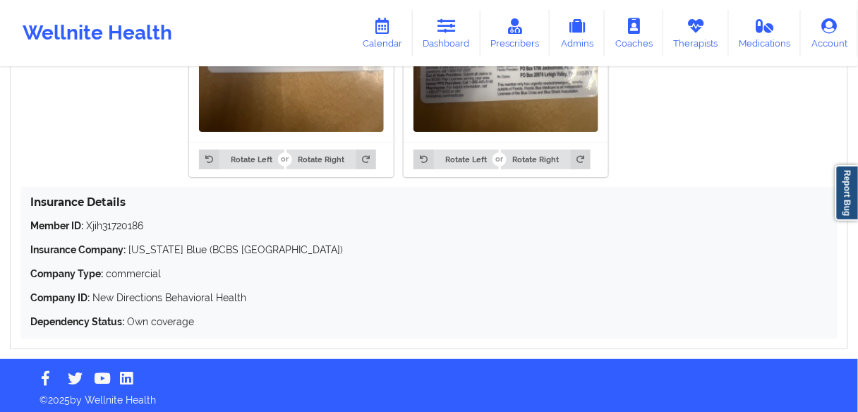
click at [124, 222] on p "Member ID: Xjih31720186" at bounding box center [428, 226] width 797 height 14
copy p "Xjih31720186"
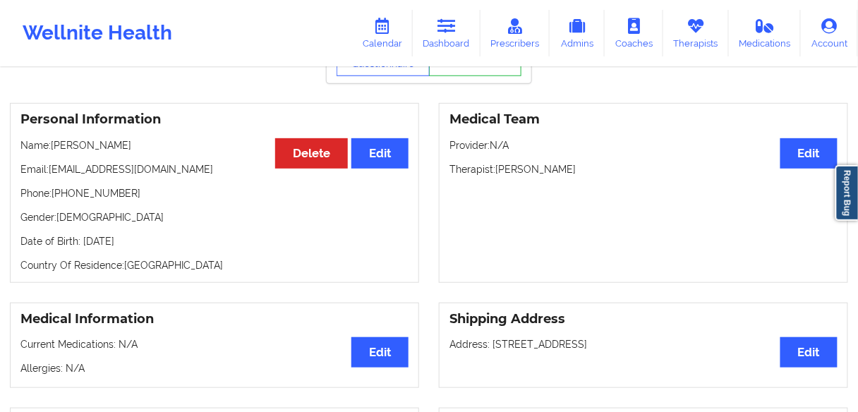
scroll to position [42, 0]
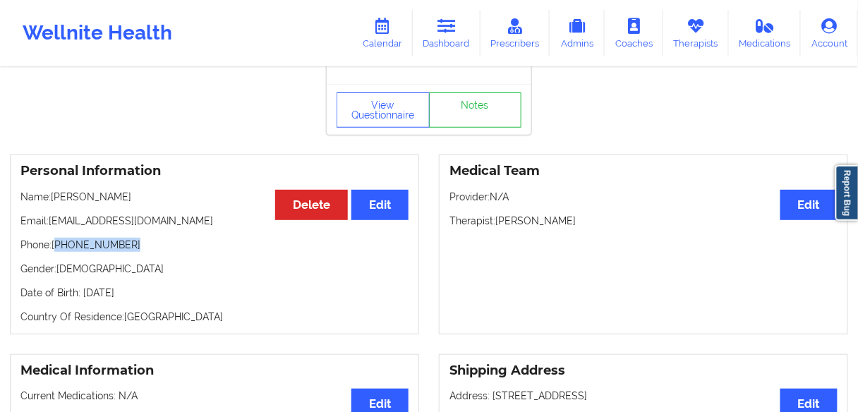
drag, startPoint x: 138, startPoint y: 243, endPoint x: 56, endPoint y: 247, distance: 82.0
click at [56, 247] on p "Phone: [PHONE_NUMBER]" at bounding box center [214, 245] width 388 height 14
copy p "[PHONE_NUMBER]"
click at [381, 37] on link "Calendar" at bounding box center [382, 33] width 61 height 47
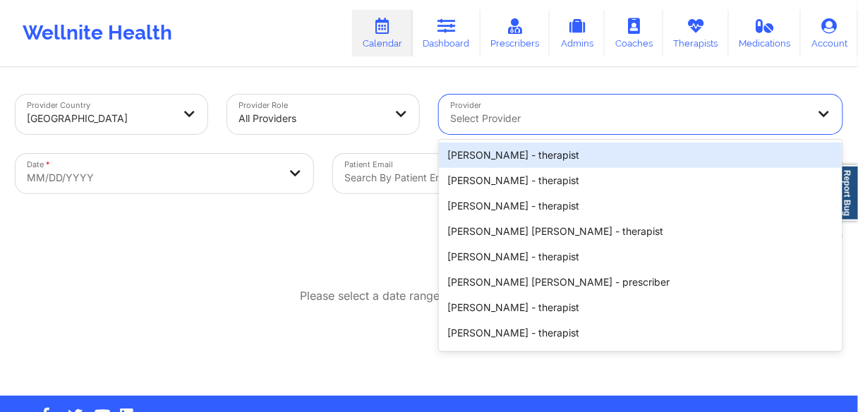
click at [503, 112] on div at bounding box center [628, 118] width 357 height 17
paste input "[PHONE_NUMBER]"
type input "[PHONE_NUMBER]"
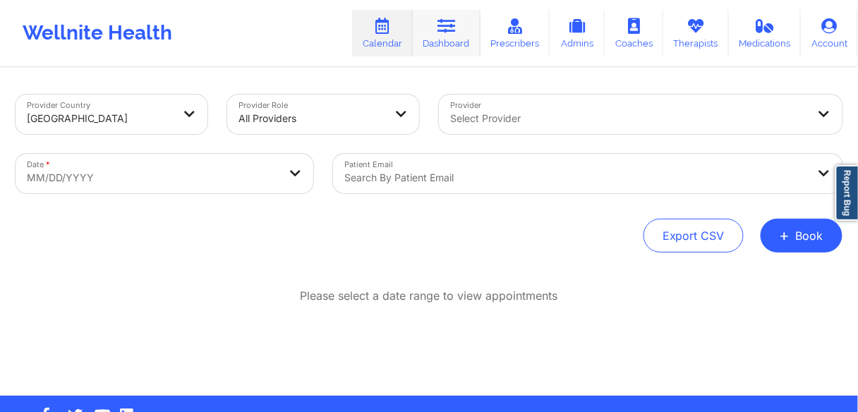
click at [440, 35] on link "Dashboard" at bounding box center [447, 33] width 68 height 47
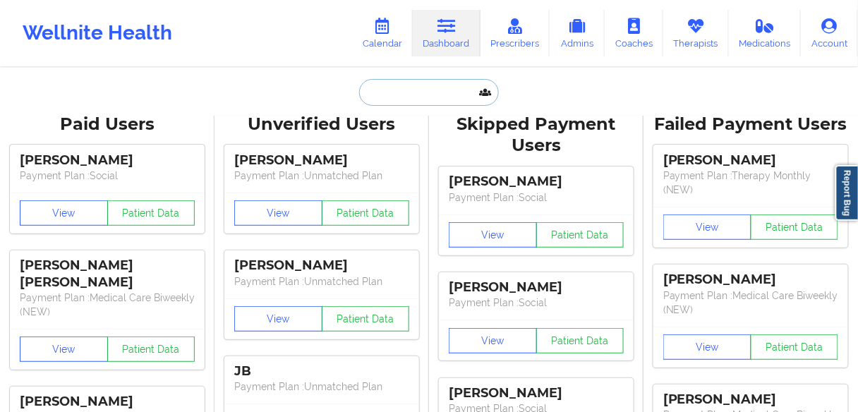
click at [418, 93] on input "text" at bounding box center [429, 92] width 140 height 27
paste input "[PERSON_NAME]"
type input "[PERSON_NAME]"
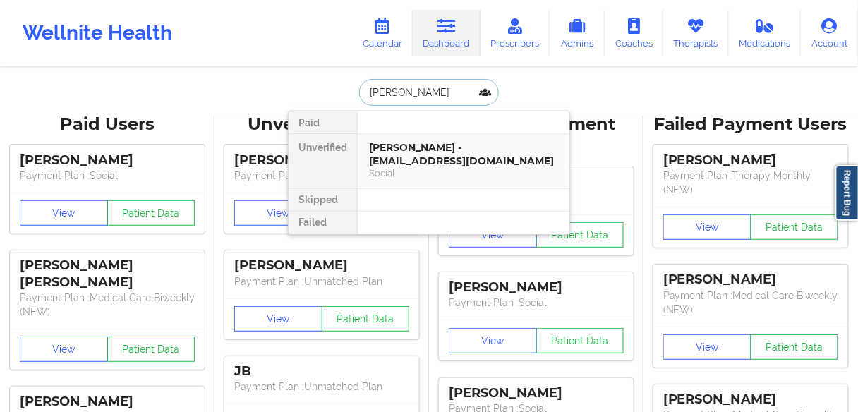
click at [414, 157] on div "[PERSON_NAME] - [EMAIL_ADDRESS][DOMAIN_NAME]" at bounding box center [463, 154] width 189 height 26
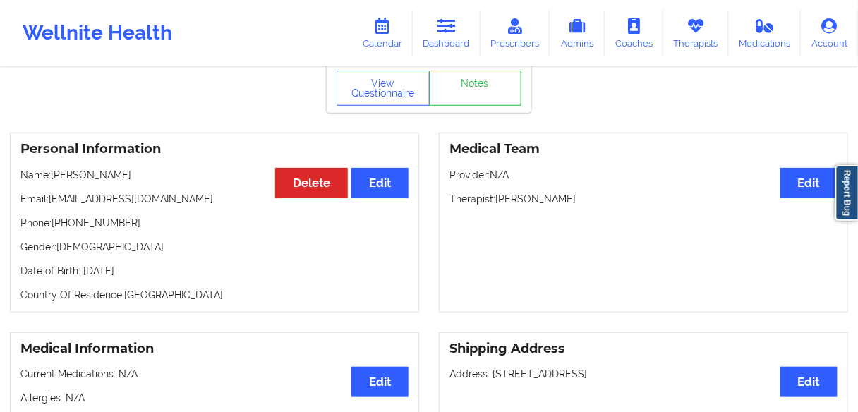
scroll to position [113, 0]
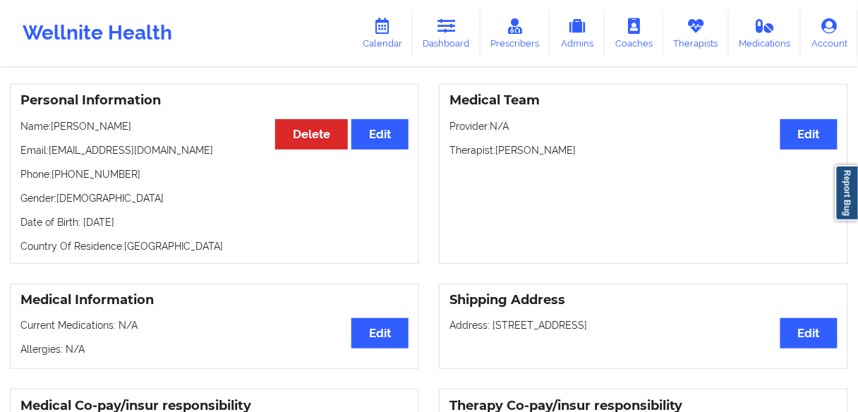
drag, startPoint x: 500, startPoint y: 149, endPoint x: 449, endPoint y: 87, distance: 80.2
click at [562, 145] on p "Therapist: [PERSON_NAME]" at bounding box center [644, 150] width 388 height 14
copy p "[PERSON_NAME]"
click at [387, 39] on link "Calendar" at bounding box center [382, 33] width 61 height 47
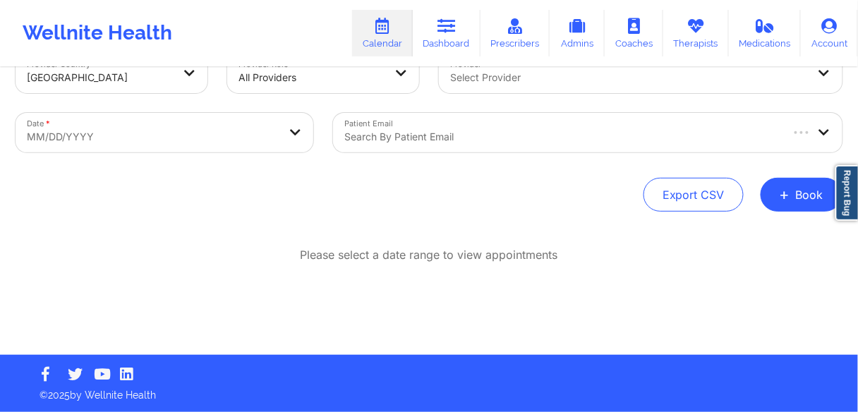
click at [521, 79] on div at bounding box center [628, 77] width 357 height 17
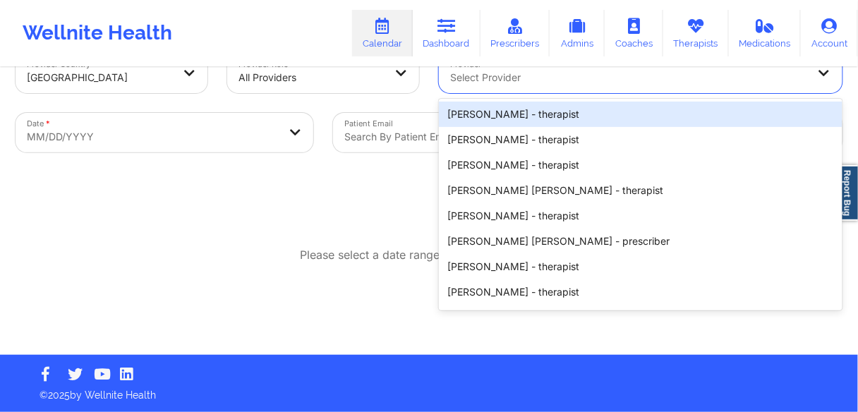
paste input "[PERSON_NAME]"
type input "[PERSON_NAME]"
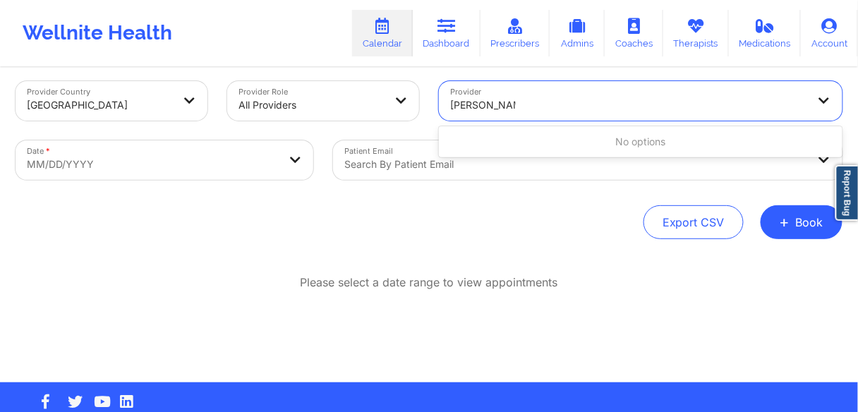
scroll to position [0, 0]
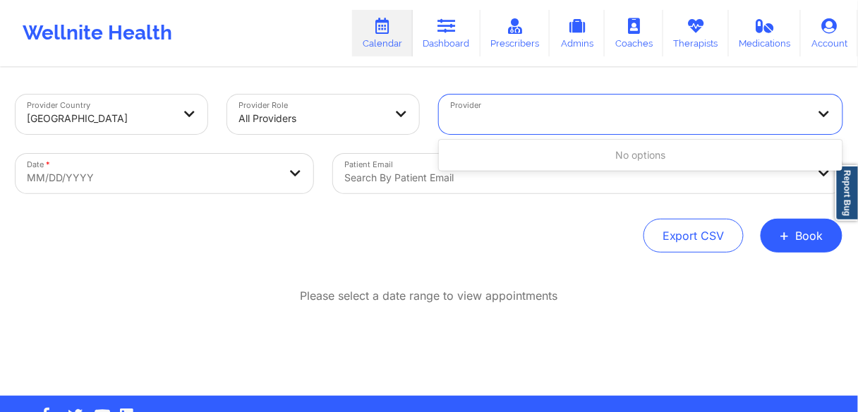
click at [520, 114] on div at bounding box center [628, 118] width 357 height 17
click at [526, 114] on div at bounding box center [628, 118] width 357 height 17
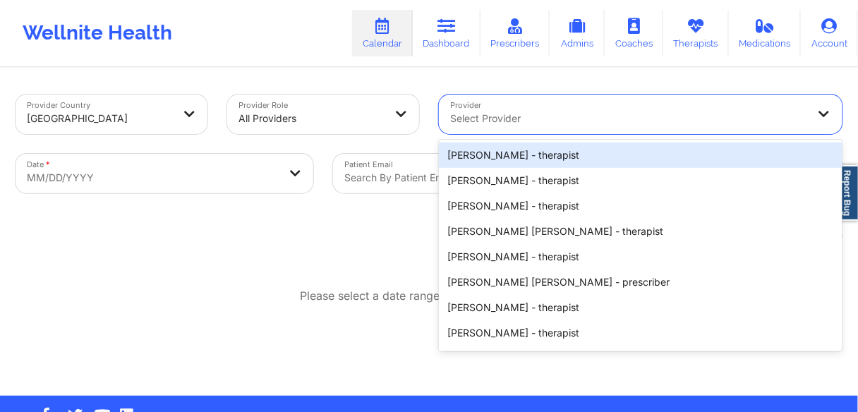
paste input "[PERSON_NAME]"
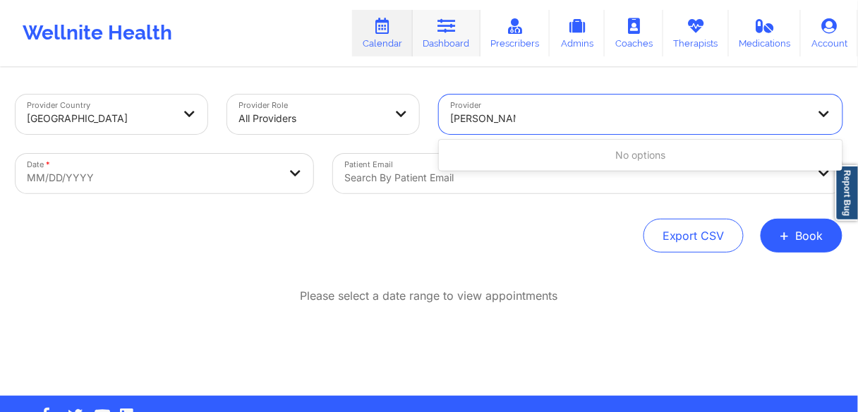
type input "[PERSON_NAME]"
click at [447, 37] on link "Dashboard" at bounding box center [447, 33] width 68 height 47
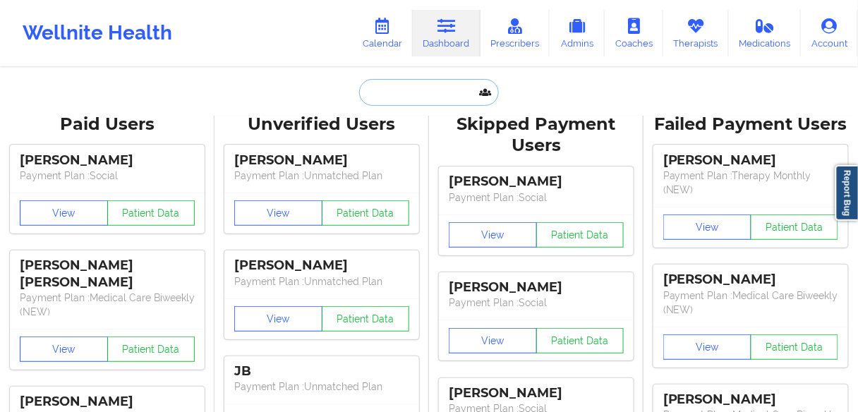
click at [402, 88] on input "text" at bounding box center [429, 92] width 140 height 27
paste input "[PERSON_NAME]"
type input "[PERSON_NAME]"
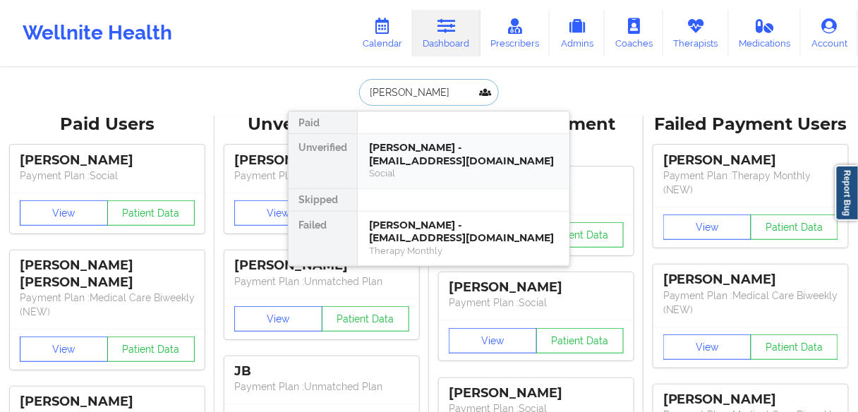
click at [402, 157] on div "[PERSON_NAME] - [EMAIL_ADDRESS][DOMAIN_NAME]" at bounding box center [463, 154] width 189 height 26
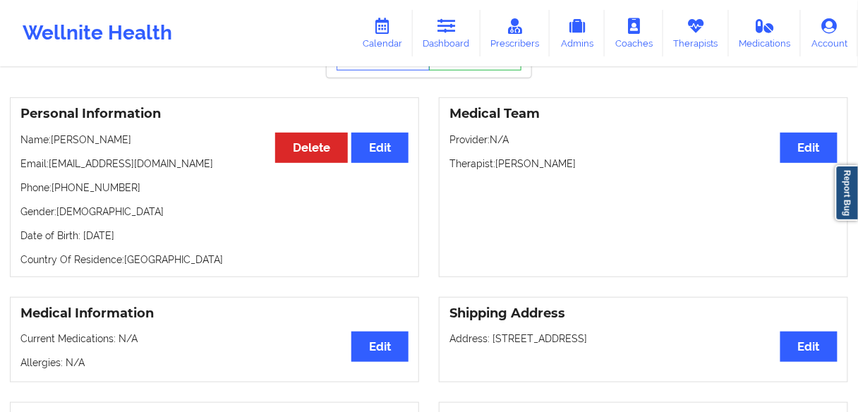
scroll to position [169, 0]
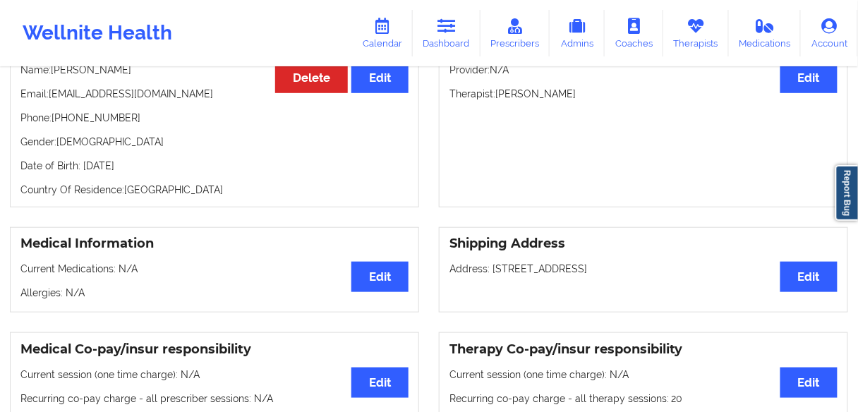
drag, startPoint x: 497, startPoint y: 91, endPoint x: 559, endPoint y: 90, distance: 61.4
click at [559, 90] on p "Therapist: [PERSON_NAME]" at bounding box center [644, 94] width 388 height 14
copy p "[PERSON_NAME]"
click at [382, 37] on link "Calendar" at bounding box center [382, 33] width 61 height 47
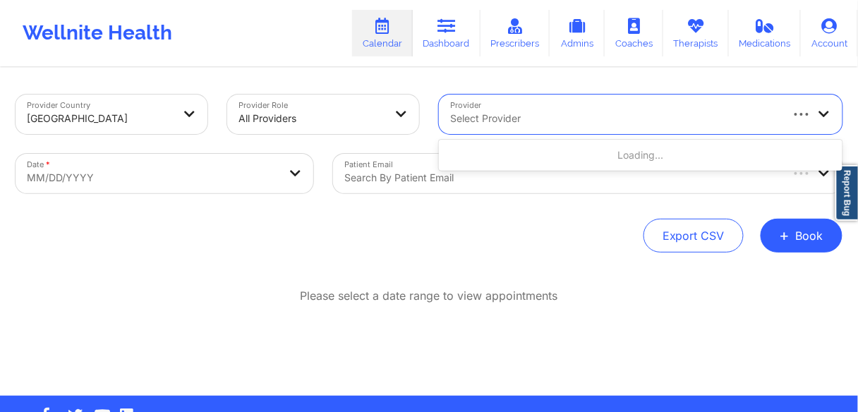
click at [487, 110] on div at bounding box center [614, 118] width 329 height 17
paste input "[PERSON_NAME]"
type input "[PERSON_NAME]"
click at [497, 113] on div at bounding box center [628, 118] width 357 height 17
click at [499, 125] on div at bounding box center [628, 118] width 357 height 17
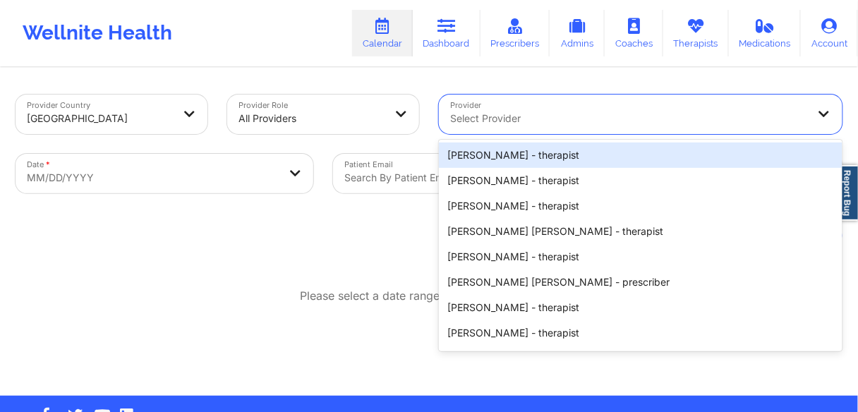
click at [493, 116] on div at bounding box center [628, 118] width 357 height 17
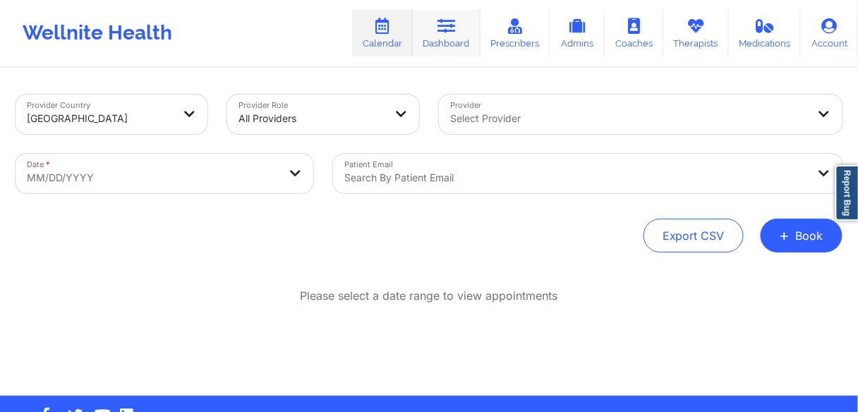
click at [443, 30] on icon at bounding box center [447, 26] width 18 height 16
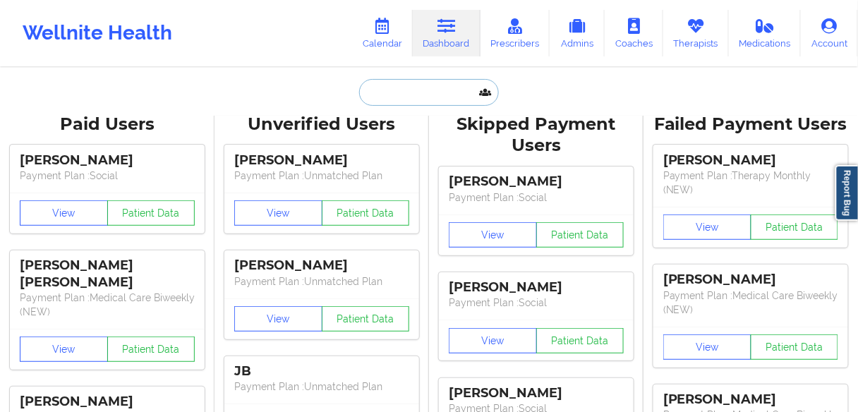
click at [411, 102] on input "text" at bounding box center [429, 92] width 140 height 27
paste input "[PERSON_NAME]"
type input "[PERSON_NAME]"
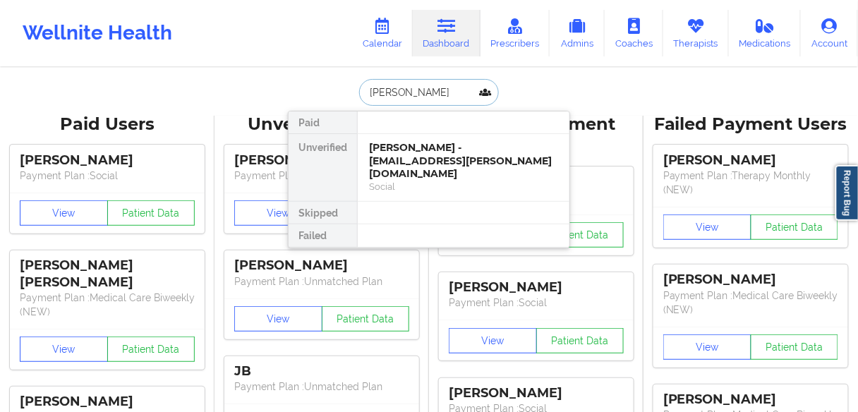
click at [396, 160] on div "[PERSON_NAME] - [EMAIL_ADDRESS][PERSON_NAME][DOMAIN_NAME]" at bounding box center [463, 161] width 189 height 40
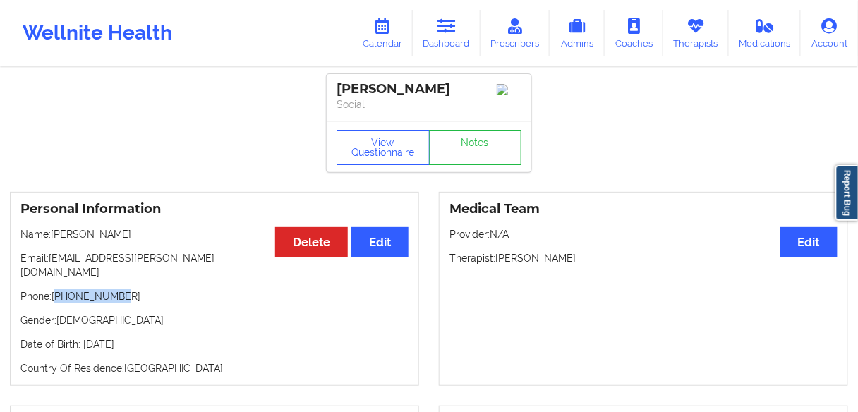
drag, startPoint x: 123, startPoint y: 285, endPoint x: 58, endPoint y: 285, distance: 65.6
click at [58, 289] on p "Phone: [PHONE_NUMBER]" at bounding box center [214, 296] width 388 height 14
copy p "19842150401"
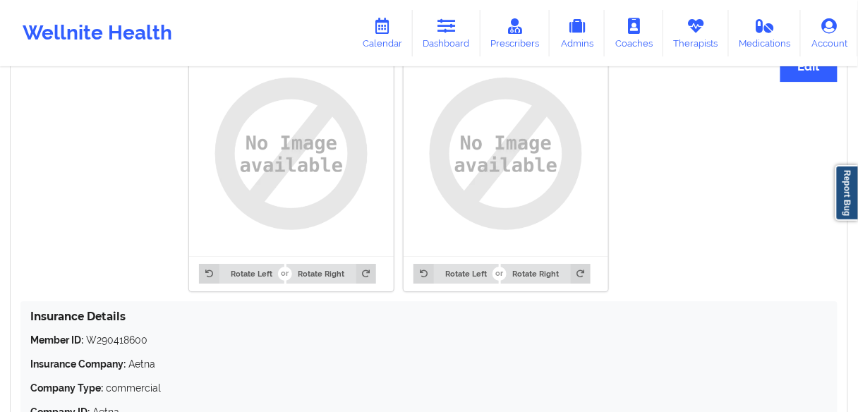
scroll to position [1129, 0]
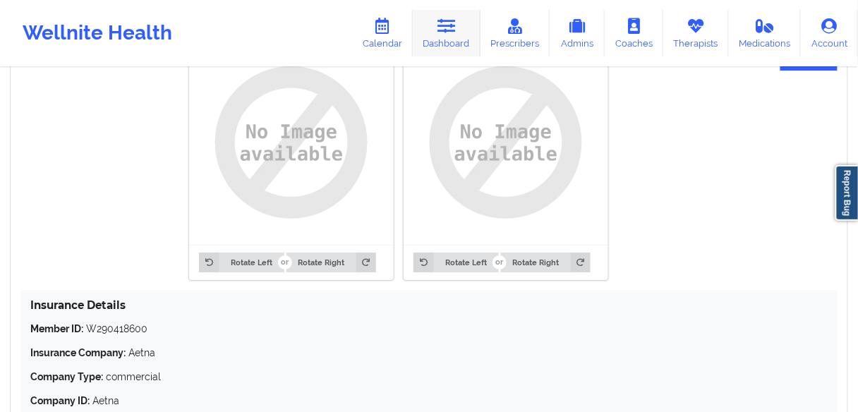
click at [436, 37] on link "Dashboard" at bounding box center [447, 33] width 68 height 47
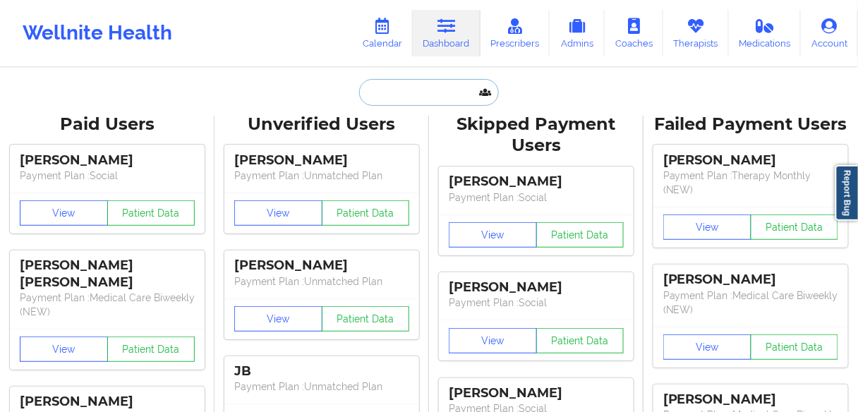
click at [424, 94] on input "text" at bounding box center [429, 92] width 140 height 27
paste input "[PERSON_NAME]"
type input "[PERSON_NAME]"
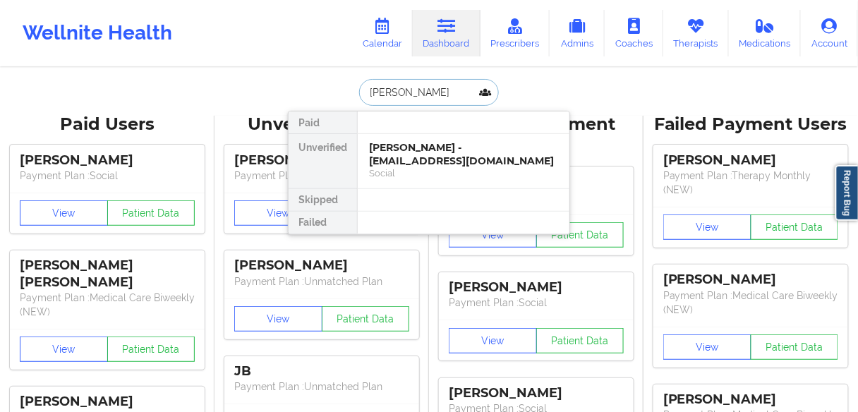
click at [392, 157] on div "[PERSON_NAME] - [EMAIL_ADDRESS][DOMAIN_NAME]" at bounding box center [463, 154] width 189 height 26
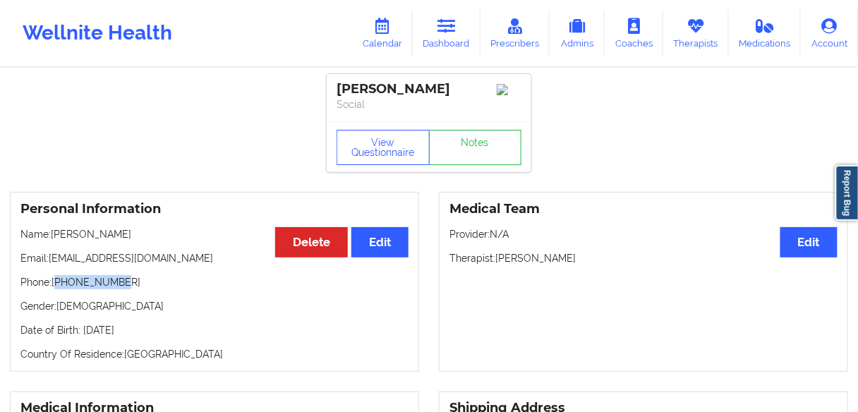
drag, startPoint x: 124, startPoint y: 286, endPoint x: 59, endPoint y: 286, distance: 65.6
click at [59, 286] on p "Phone: [PHONE_NUMBER]" at bounding box center [214, 282] width 388 height 14
click at [434, 34] on link "Dashboard" at bounding box center [447, 33] width 68 height 47
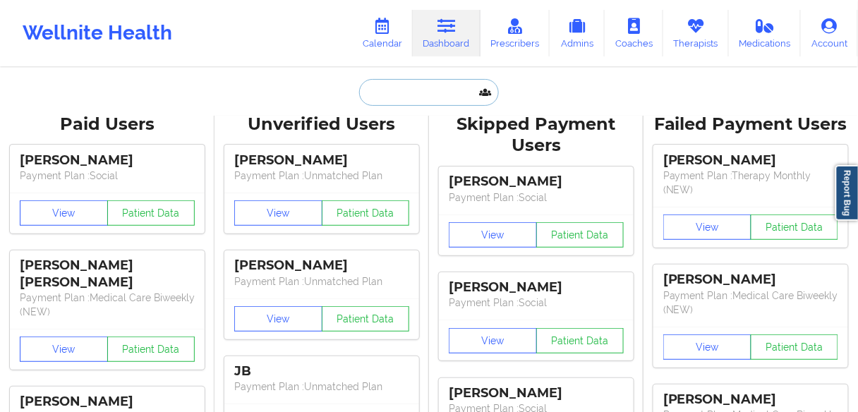
click at [401, 95] on input "text" at bounding box center [429, 92] width 140 height 27
paste input "[PERSON_NAME]"
type input "[PERSON_NAME]"
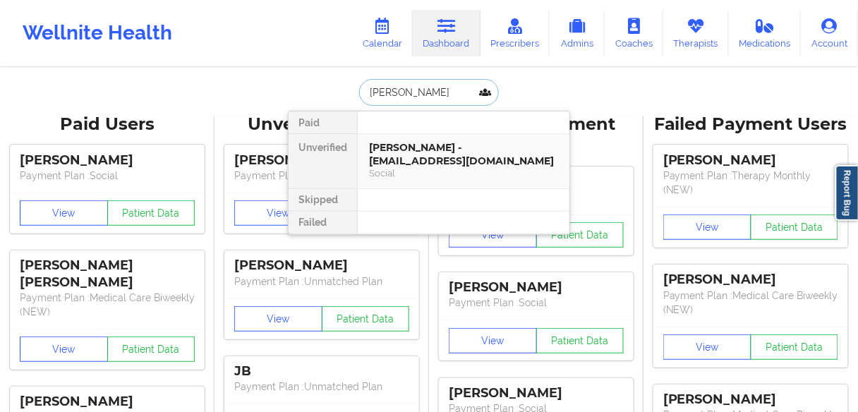
click at [408, 157] on div "[PERSON_NAME] - [EMAIL_ADDRESS][DOMAIN_NAME]" at bounding box center [463, 154] width 189 height 26
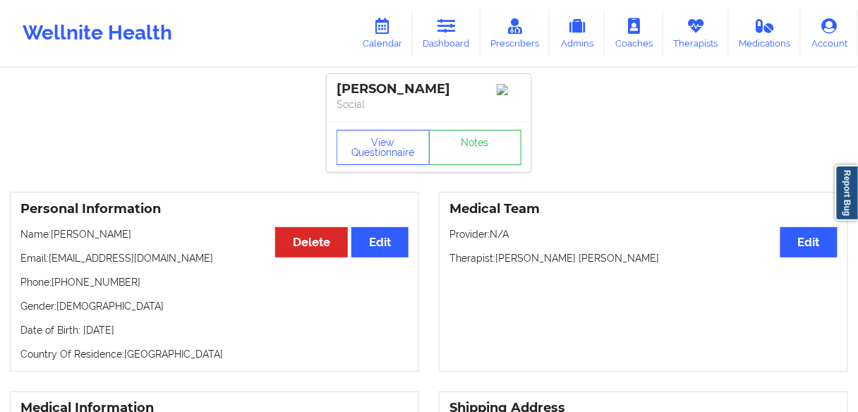
click at [85, 287] on p "Phone: [PHONE_NUMBER]" at bounding box center [214, 282] width 388 height 14
click at [85, 286] on p "Phone: [PHONE_NUMBER]" at bounding box center [214, 282] width 388 height 14
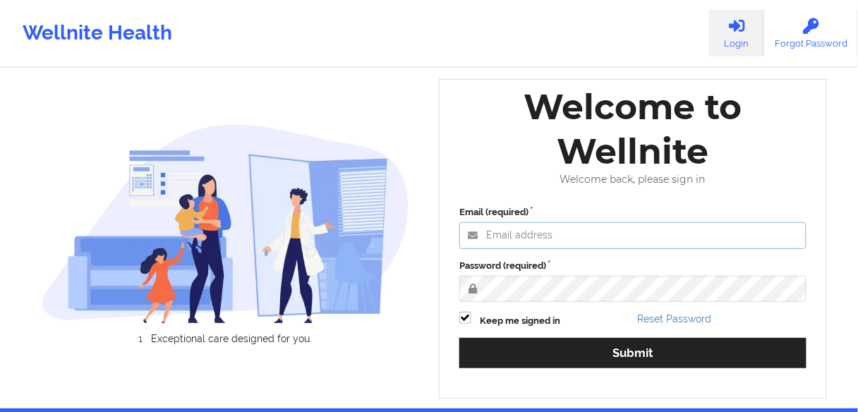
type input "[EMAIL_ADDRESS][PERSON_NAME][DOMAIN_NAME]"
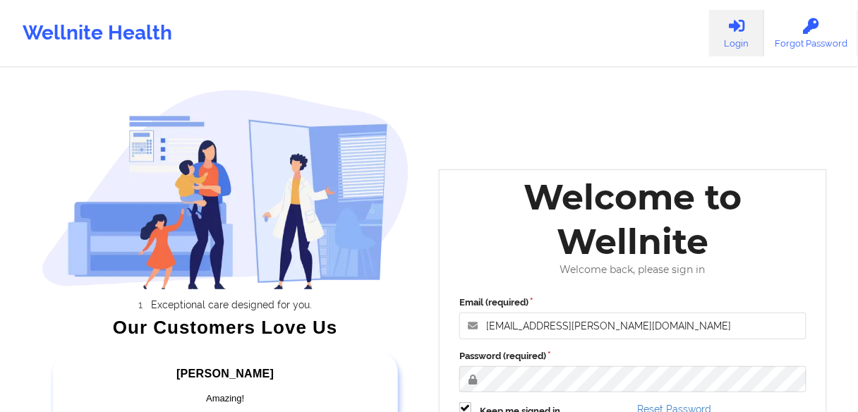
click at [565, 358] on label "Password (required)" at bounding box center [632, 356] width 347 height 14
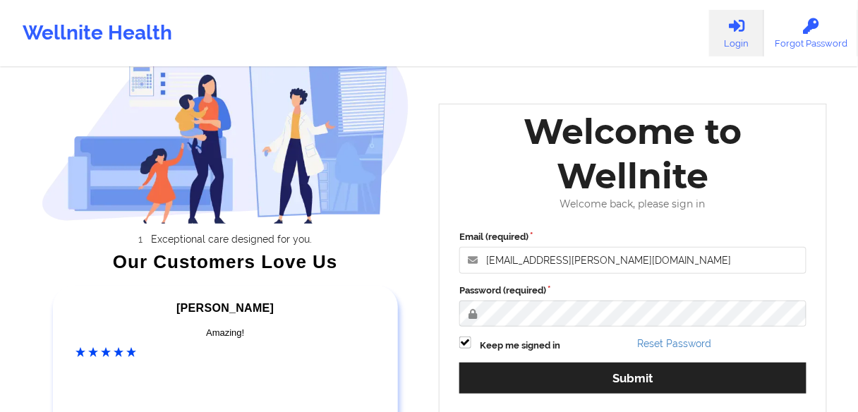
scroll to position [113, 0]
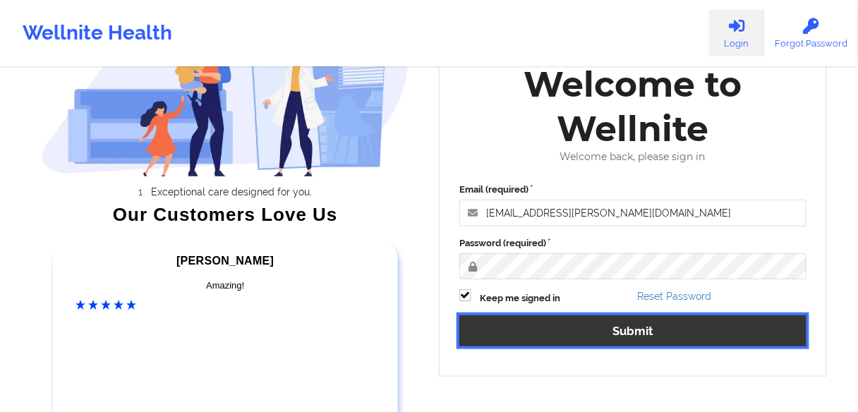
drag, startPoint x: 549, startPoint y: 327, endPoint x: 625, endPoint y: 310, distance: 77.5
click at [550, 327] on button "Submit" at bounding box center [632, 330] width 347 height 30
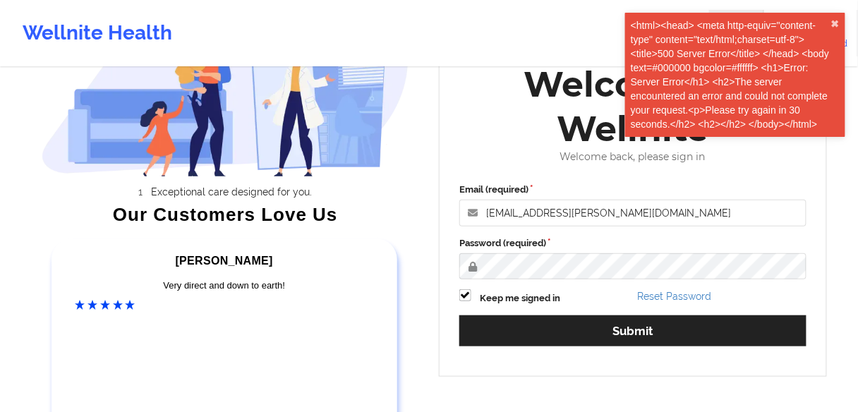
click at [0, 132] on div "Wellnite Health Login Forgot Password Exceptional care designed for you. Our Cu…" at bounding box center [429, 182] width 858 height 590
click at [834, 21] on button "✖︎" at bounding box center [835, 23] width 8 height 11
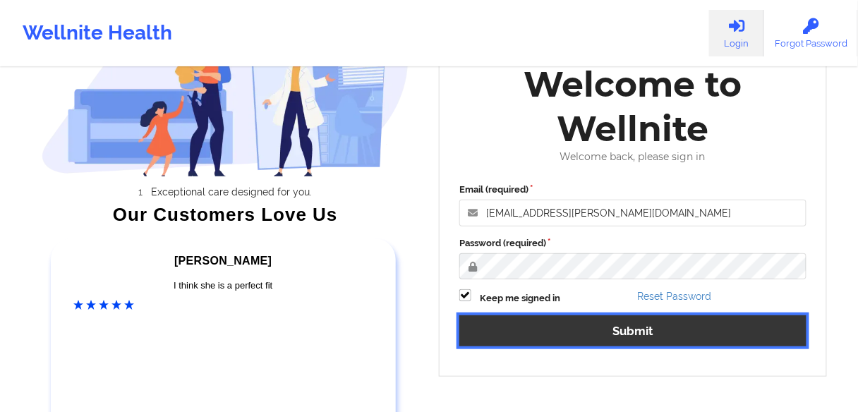
click at [512, 332] on button "Submit" at bounding box center [632, 330] width 347 height 30
click at [505, 336] on button "Submit" at bounding box center [632, 330] width 347 height 30
click at [618, 337] on button "Submit" at bounding box center [632, 330] width 347 height 30
click at [593, 332] on button "Submit" at bounding box center [632, 330] width 347 height 30
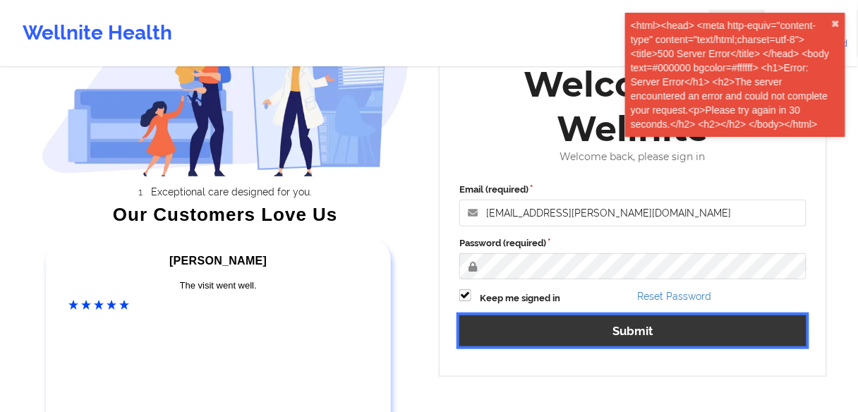
click at [593, 332] on button "Submit" at bounding box center [632, 330] width 347 height 30
